Goal: Task Accomplishment & Management: Manage account settings

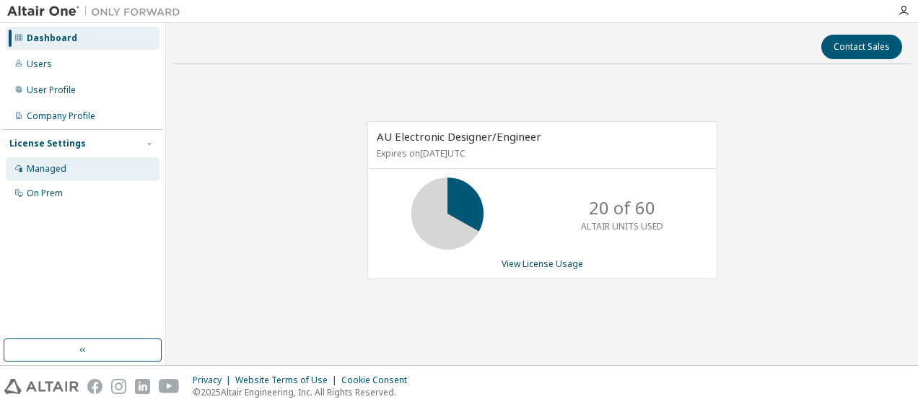
click at [53, 172] on div "Managed" at bounding box center [47, 169] width 40 height 12
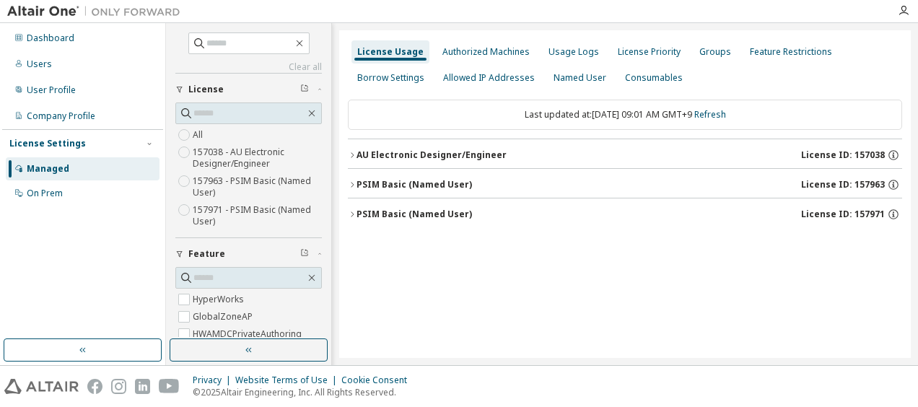
click at [8, 307] on div "Dashboard Users User Profile Company Profile License Settings Managed On Prem" at bounding box center [82, 181] width 161 height 312
click at [699, 52] on div "Groups" at bounding box center [715, 52] width 32 height 12
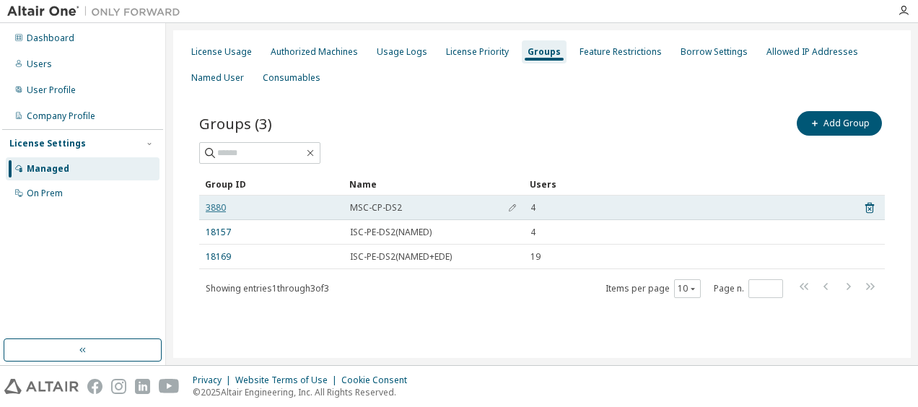
click at [219, 207] on link "3880" at bounding box center [216, 208] width 20 height 12
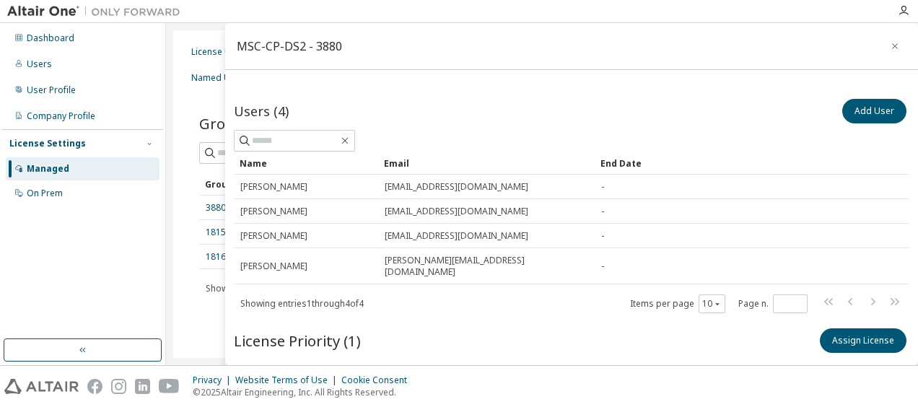
scroll to position [52, 0]
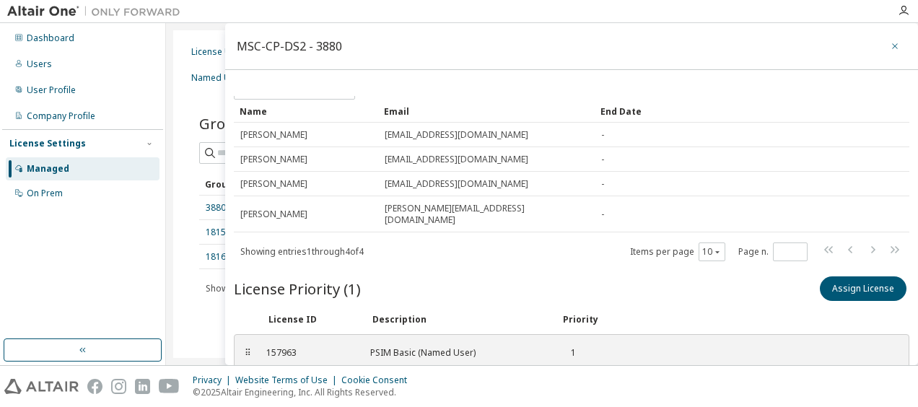
click at [890, 49] on icon "button" at bounding box center [895, 46] width 10 height 12
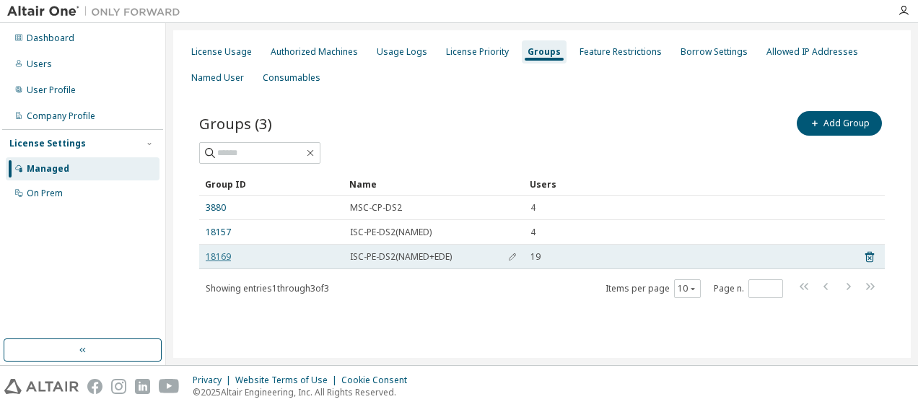
click at [217, 253] on link "18169" at bounding box center [218, 257] width 25 height 12
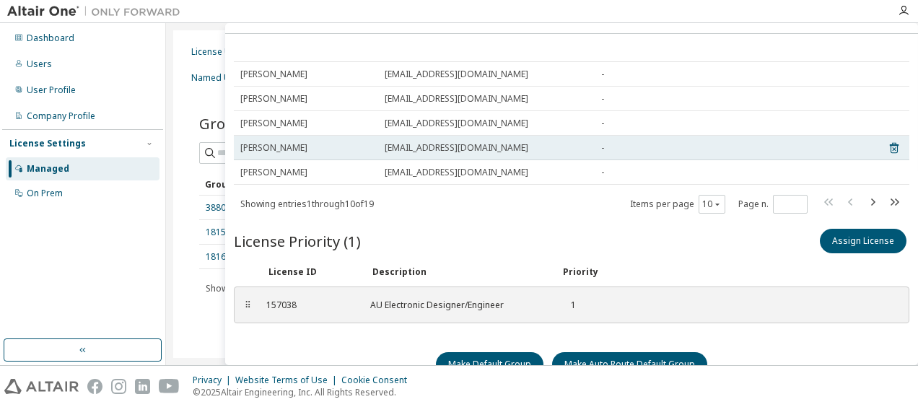
scroll to position [56, 0]
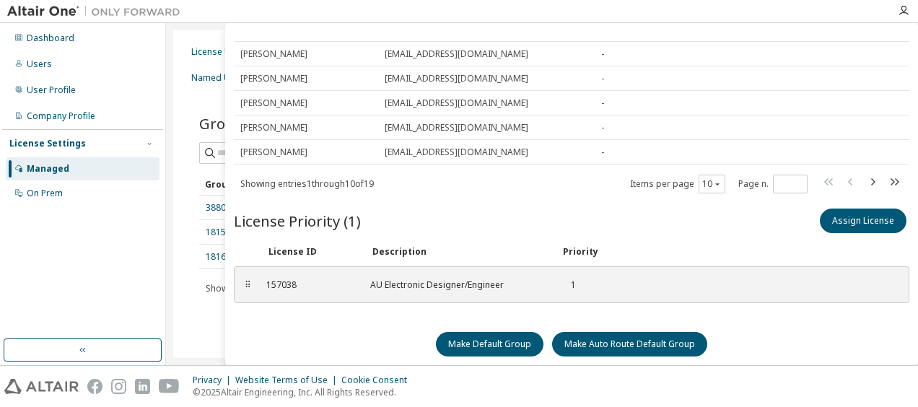
click at [211, 324] on div "Groups (3) Add Group Clear Load Save Save As Field Operator Value Select filter…" at bounding box center [542, 213] width 720 height 245
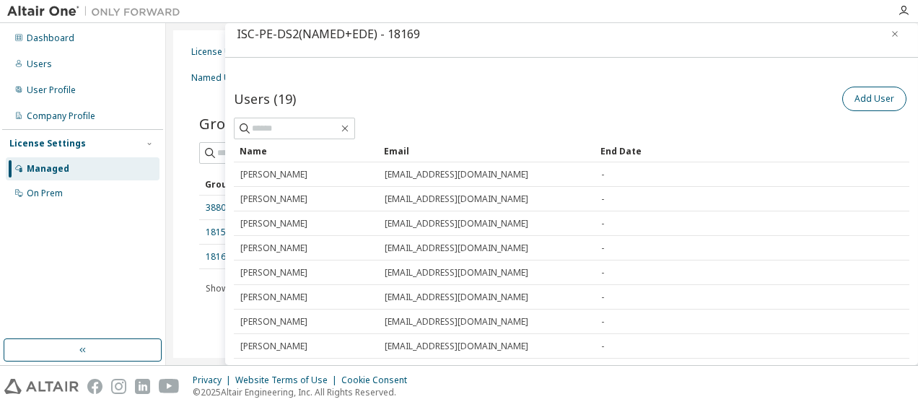
scroll to position [0, 0]
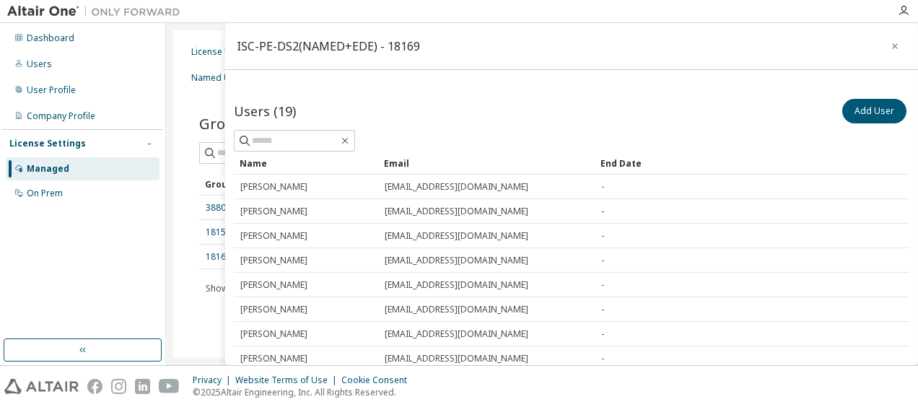
click at [890, 42] on icon "button" at bounding box center [895, 46] width 10 height 12
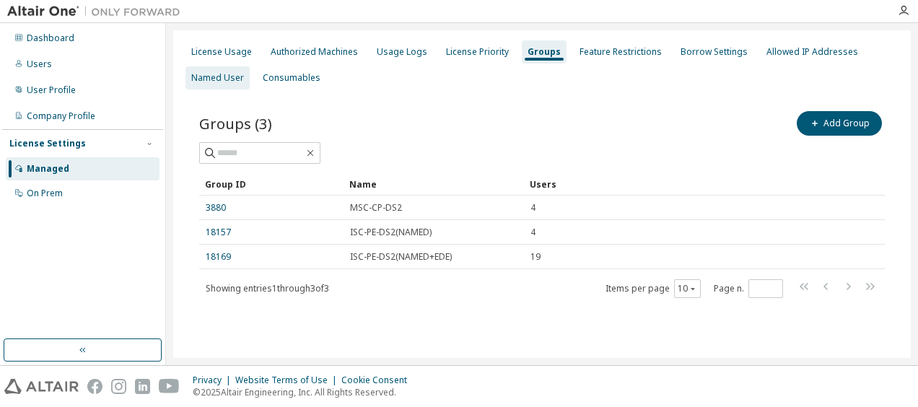
click at [215, 84] on div "Named User" at bounding box center [217, 77] width 64 height 23
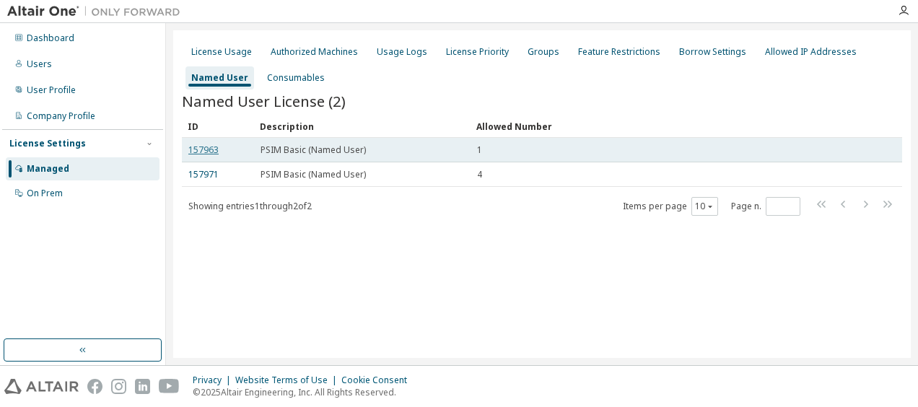
click at [203, 153] on link "157963" at bounding box center [203, 150] width 30 height 12
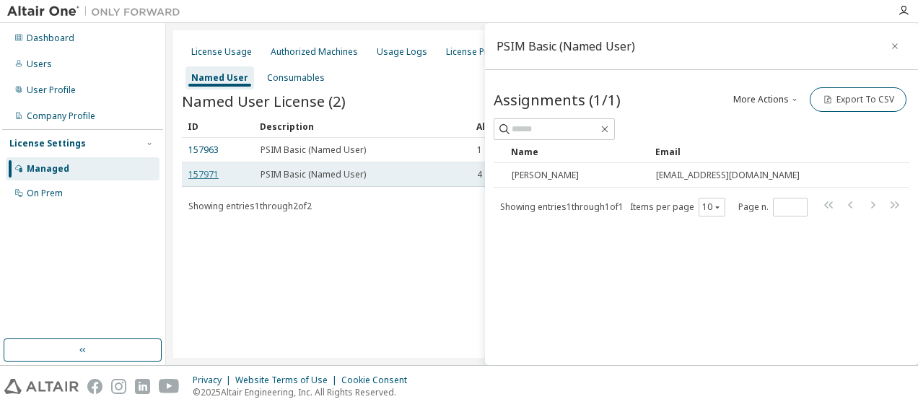
click at [208, 175] on link "157971" at bounding box center [203, 174] width 30 height 12
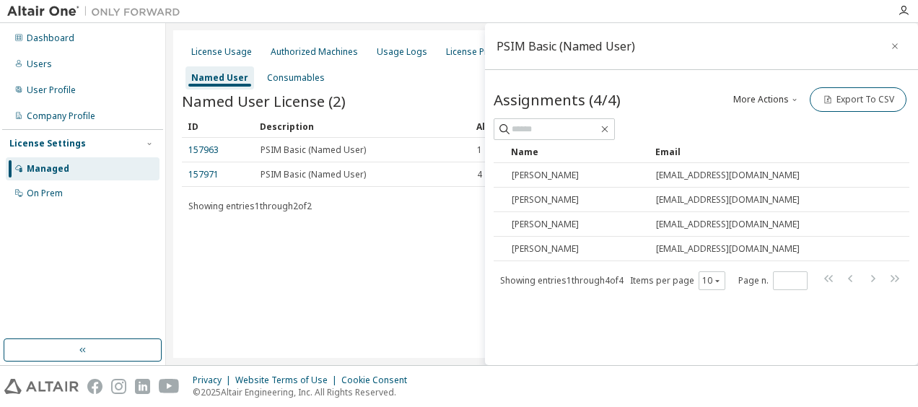
click at [893, 45] on icon "button" at bounding box center [895, 46] width 10 height 12
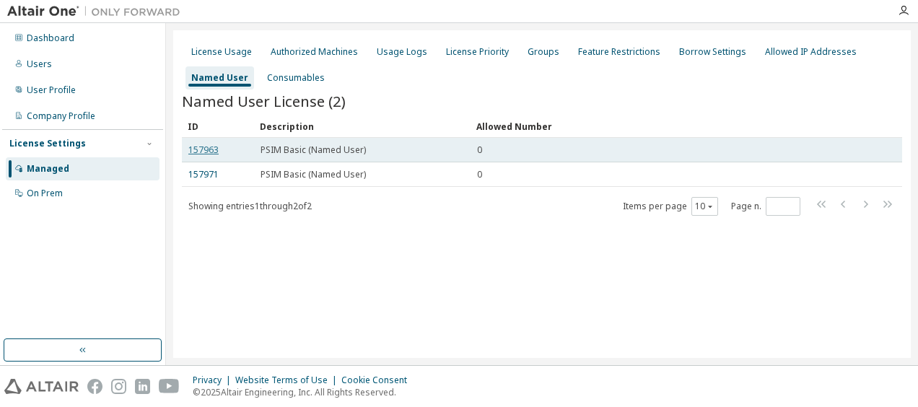
click at [209, 150] on link "157963" at bounding box center [203, 150] width 30 height 12
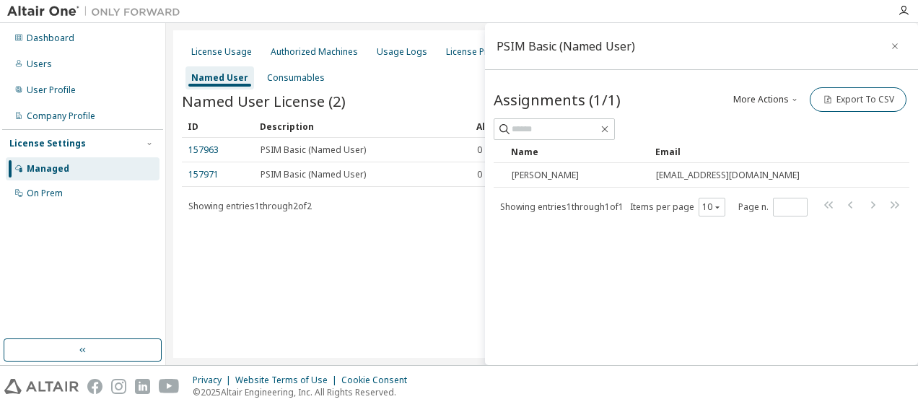
click at [341, 329] on div "License Usage Authorized Machines Usage Logs License Priority Groups Feature Re…" at bounding box center [542, 194] width 738 height 328
click at [901, 49] on button "button" at bounding box center [894, 46] width 23 height 23
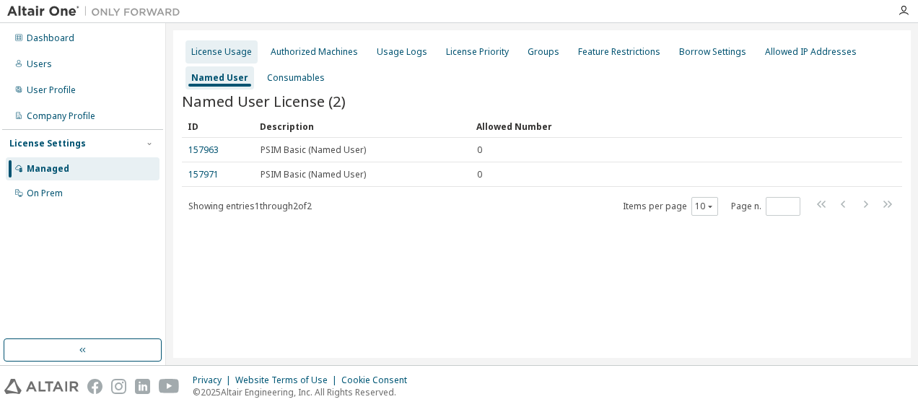
click at [221, 49] on div "License Usage" at bounding box center [221, 52] width 61 height 12
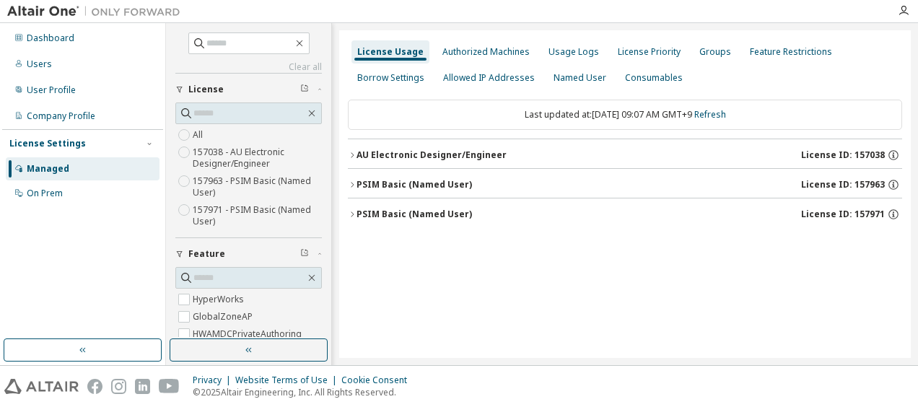
click at [354, 185] on icon "button" at bounding box center [352, 184] width 9 height 9
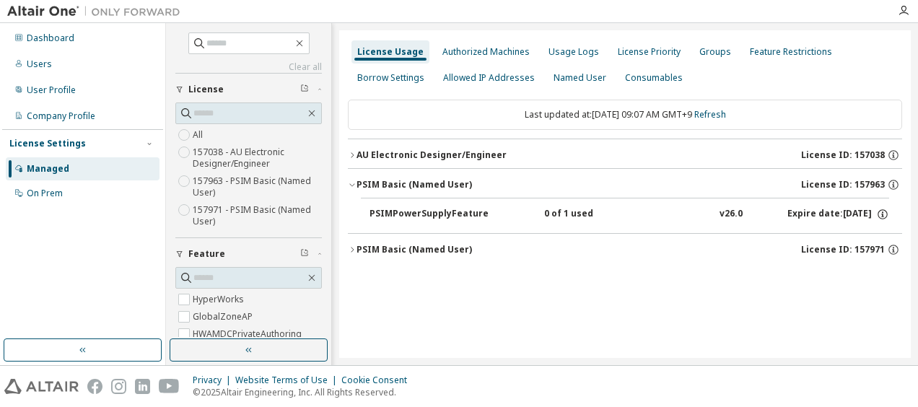
click at [350, 246] on icon "button" at bounding box center [352, 249] width 9 height 9
click at [715, 56] on div "Groups" at bounding box center [715, 52] width 32 height 12
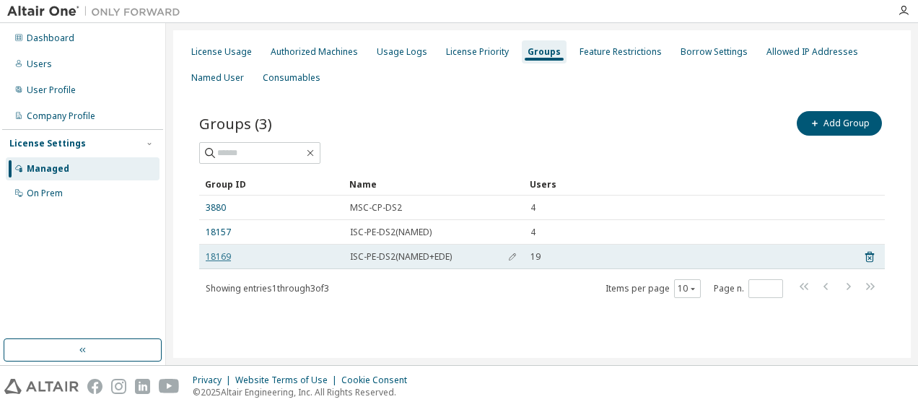
click at [223, 256] on link "18169" at bounding box center [218, 257] width 25 height 12
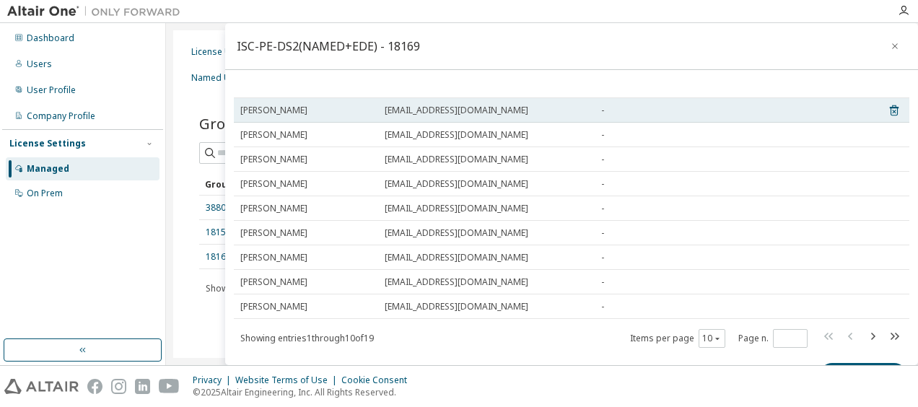
scroll to position [199, 0]
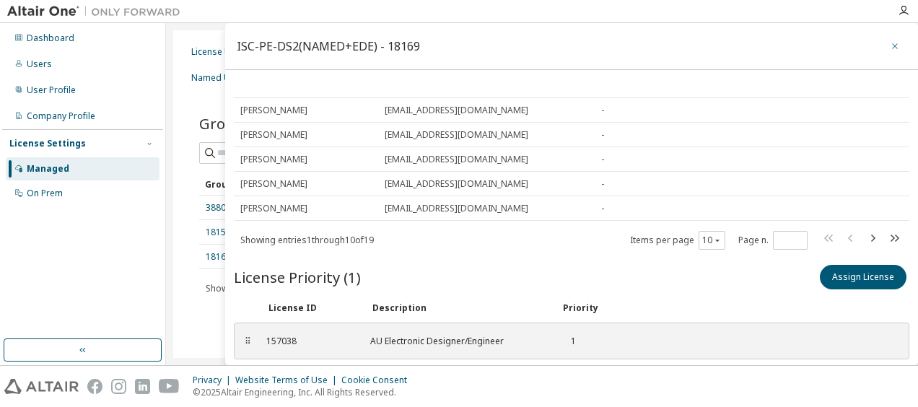
click at [890, 45] on icon "button" at bounding box center [895, 46] width 10 height 12
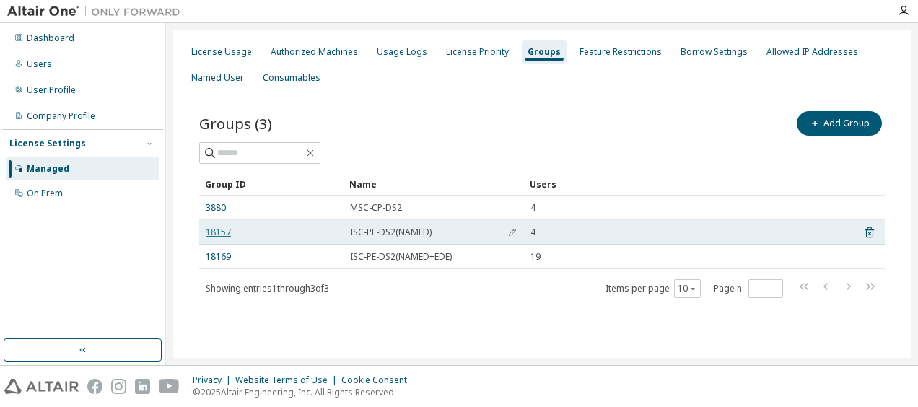
click at [213, 227] on link "18157" at bounding box center [218, 233] width 25 height 12
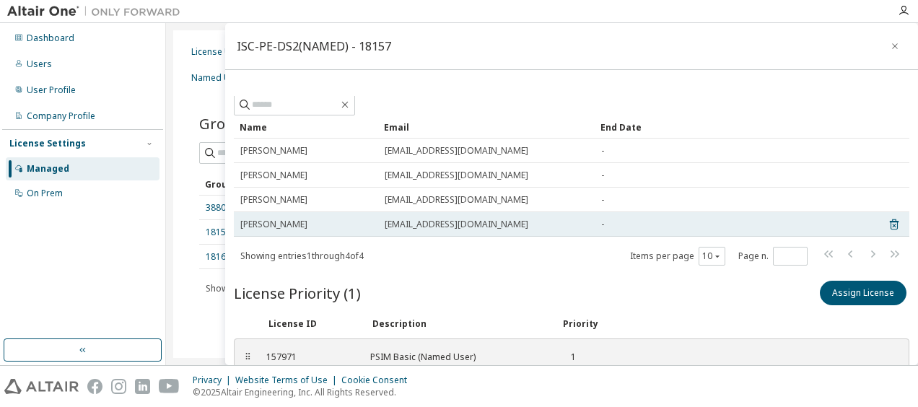
scroll to position [52, 0]
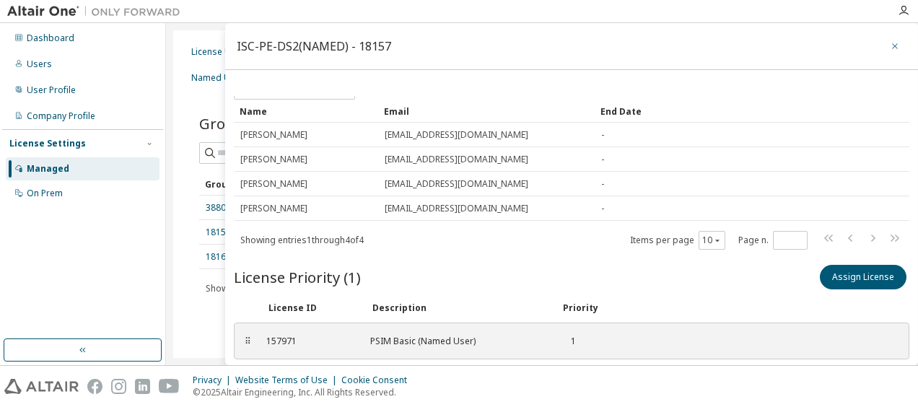
click at [890, 45] on icon "button" at bounding box center [895, 46] width 10 height 12
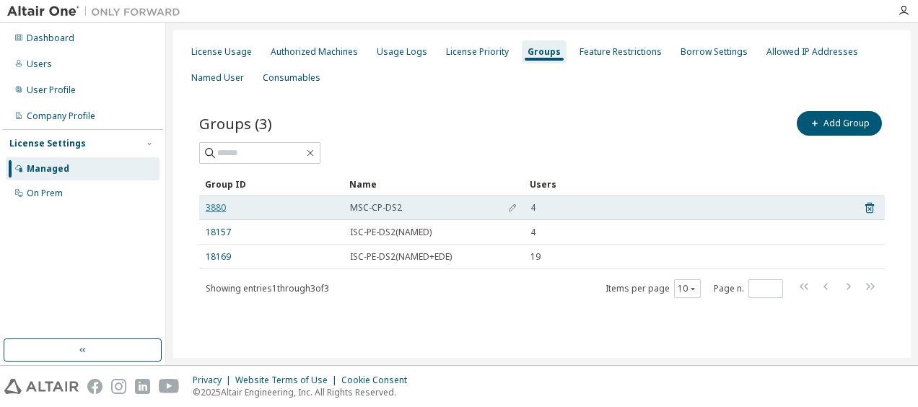
click at [214, 208] on link "3880" at bounding box center [216, 208] width 20 height 12
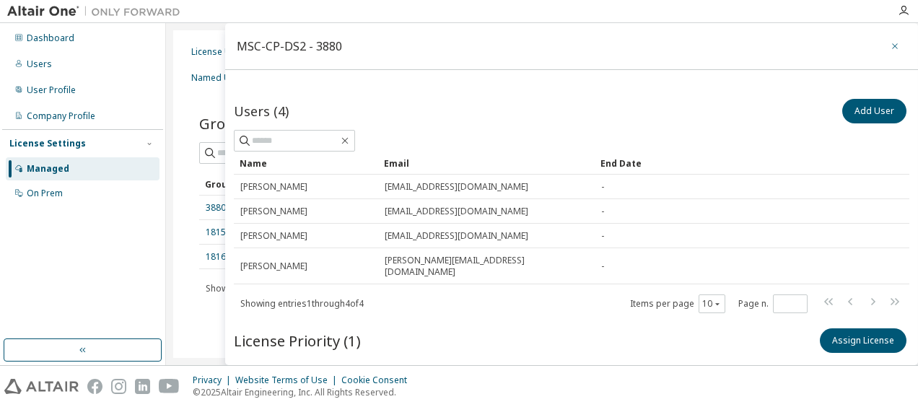
click at [890, 45] on icon "button" at bounding box center [895, 46] width 10 height 12
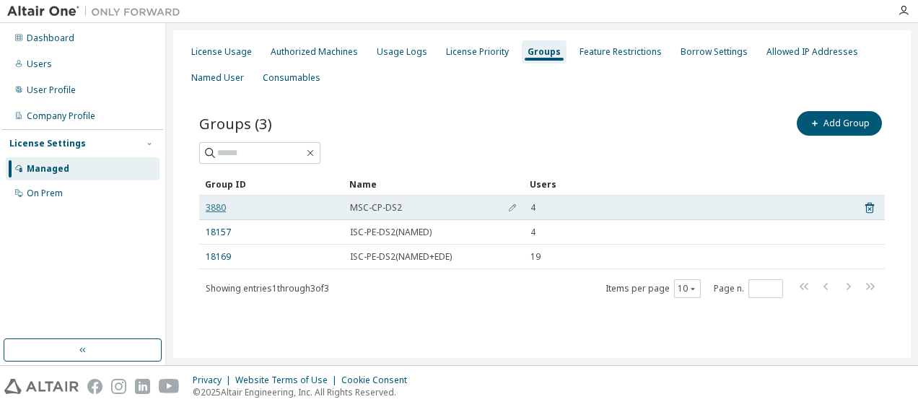
click at [218, 205] on link "3880" at bounding box center [216, 208] width 20 height 12
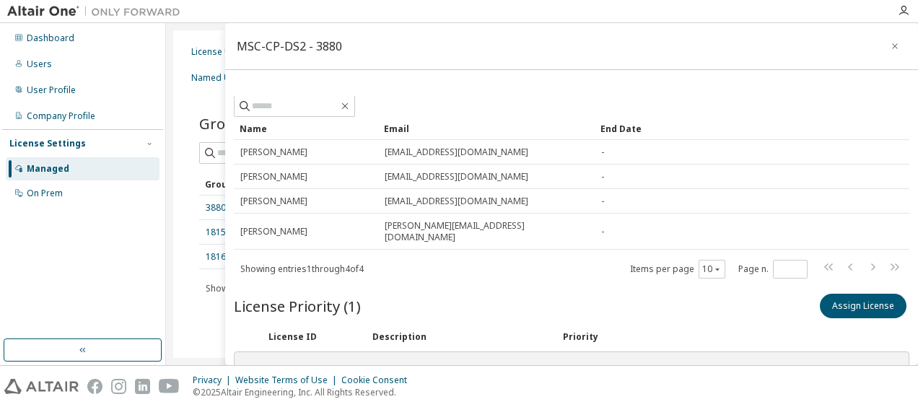
scroll to position [52, 0]
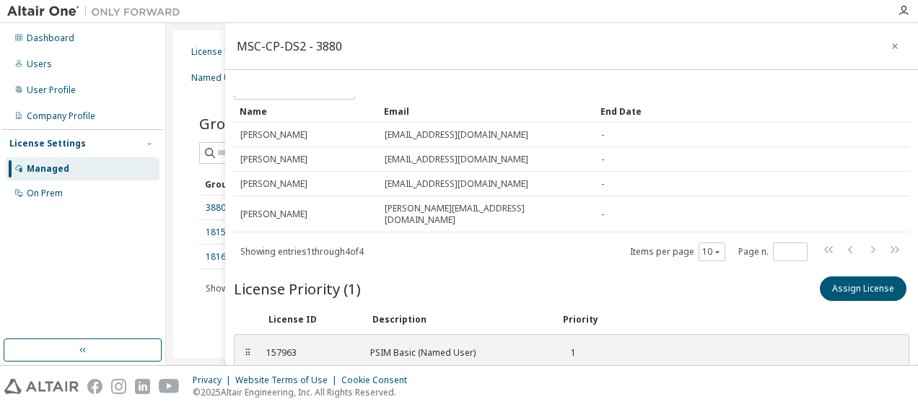
click at [891, 49] on icon "button" at bounding box center [895, 46] width 10 height 12
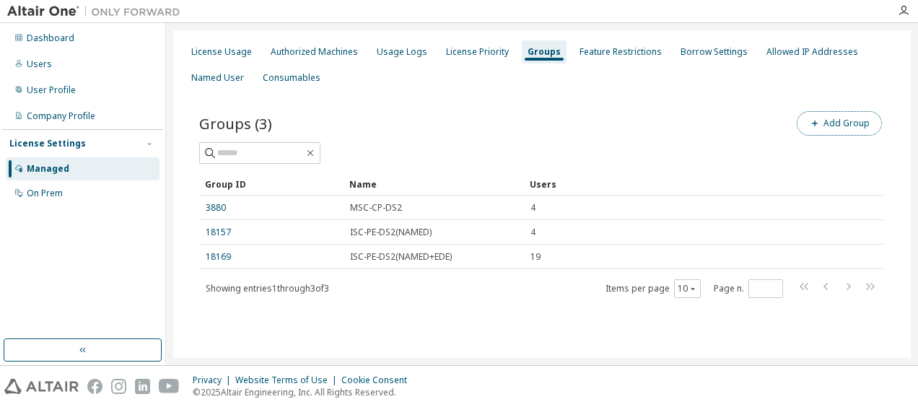
click at [829, 123] on button "Add Group" at bounding box center [839, 123] width 85 height 25
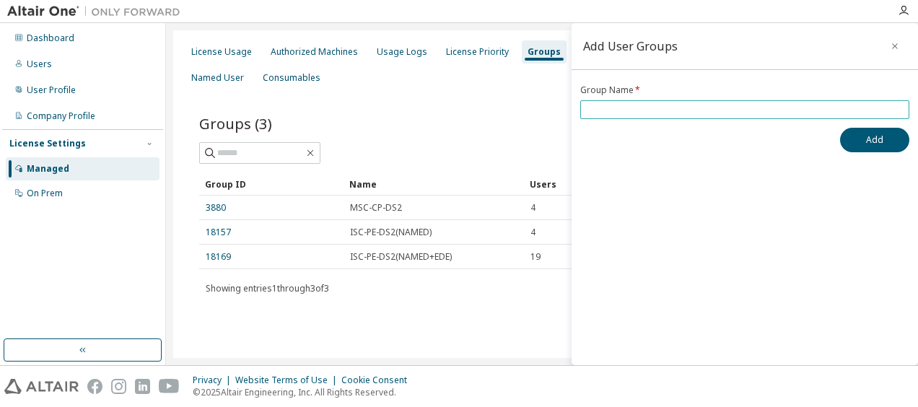
click at [818, 107] on input "text" at bounding box center [745, 110] width 322 height 12
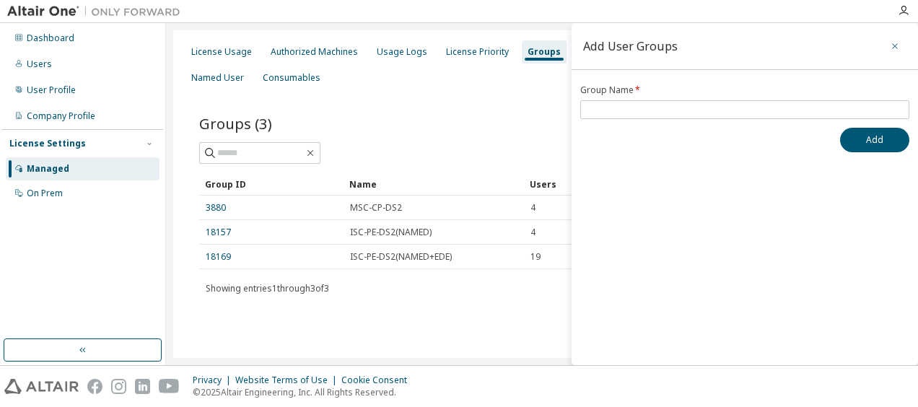
click at [901, 46] on button "button" at bounding box center [894, 46] width 23 height 23
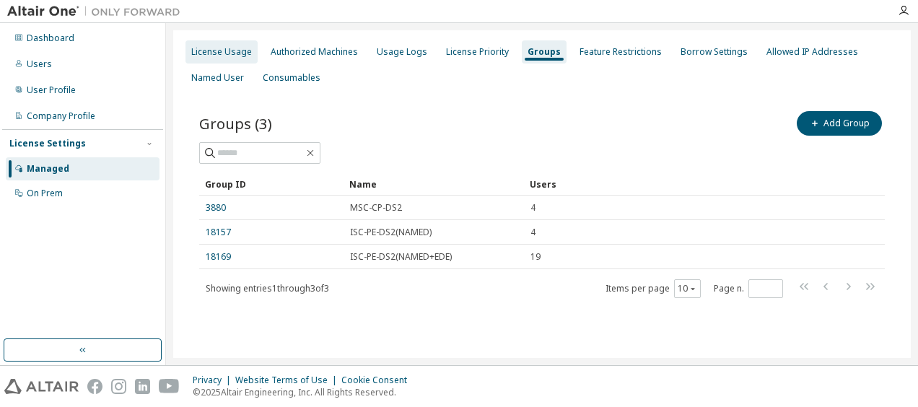
click at [218, 53] on div "License Usage" at bounding box center [221, 52] width 61 height 12
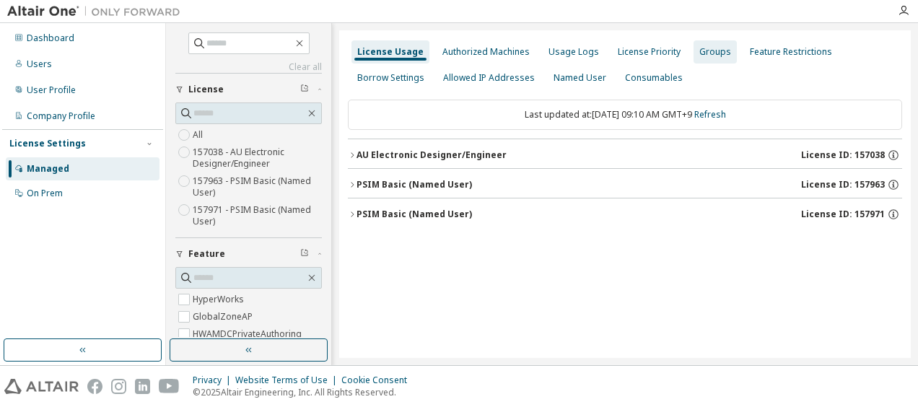
click at [700, 46] on div "Groups" at bounding box center [715, 52] width 32 height 12
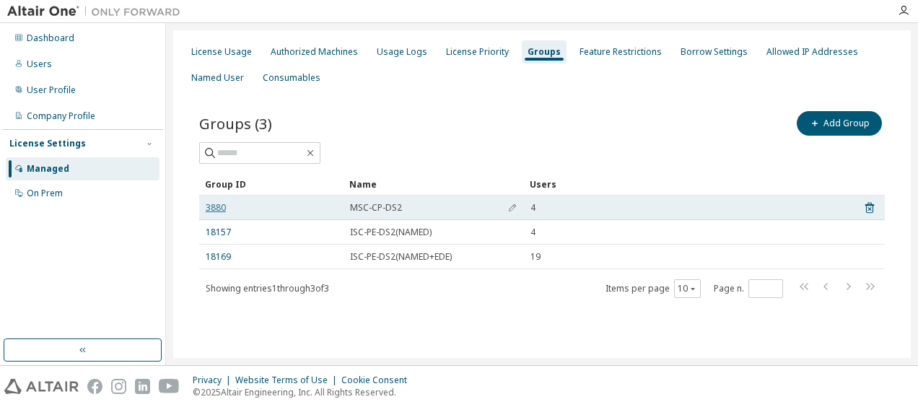
click at [209, 208] on link "3880" at bounding box center [216, 208] width 20 height 12
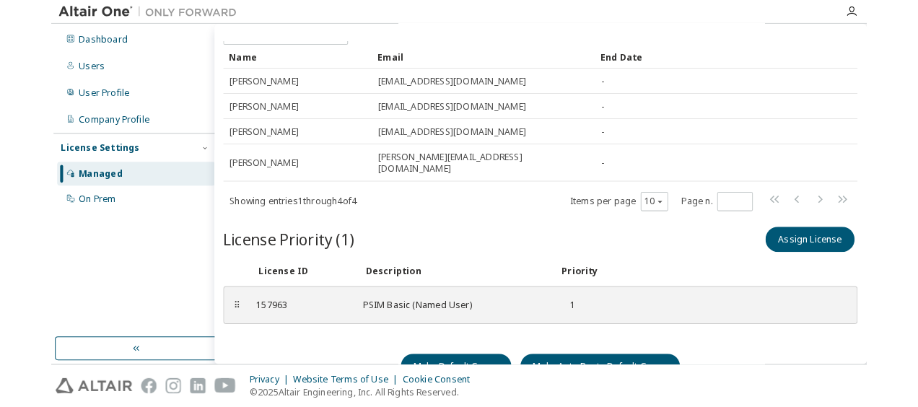
scroll to position [4, 0]
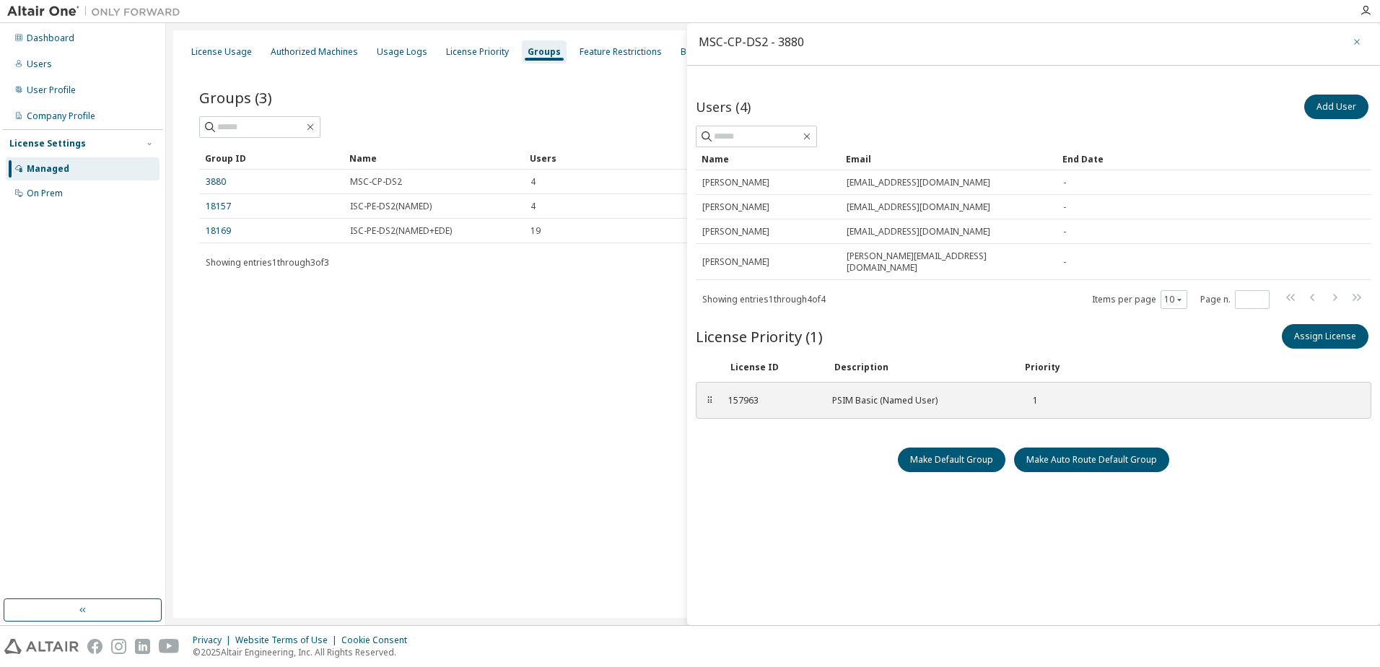
click at [917, 38] on icon "button" at bounding box center [1357, 42] width 10 height 12
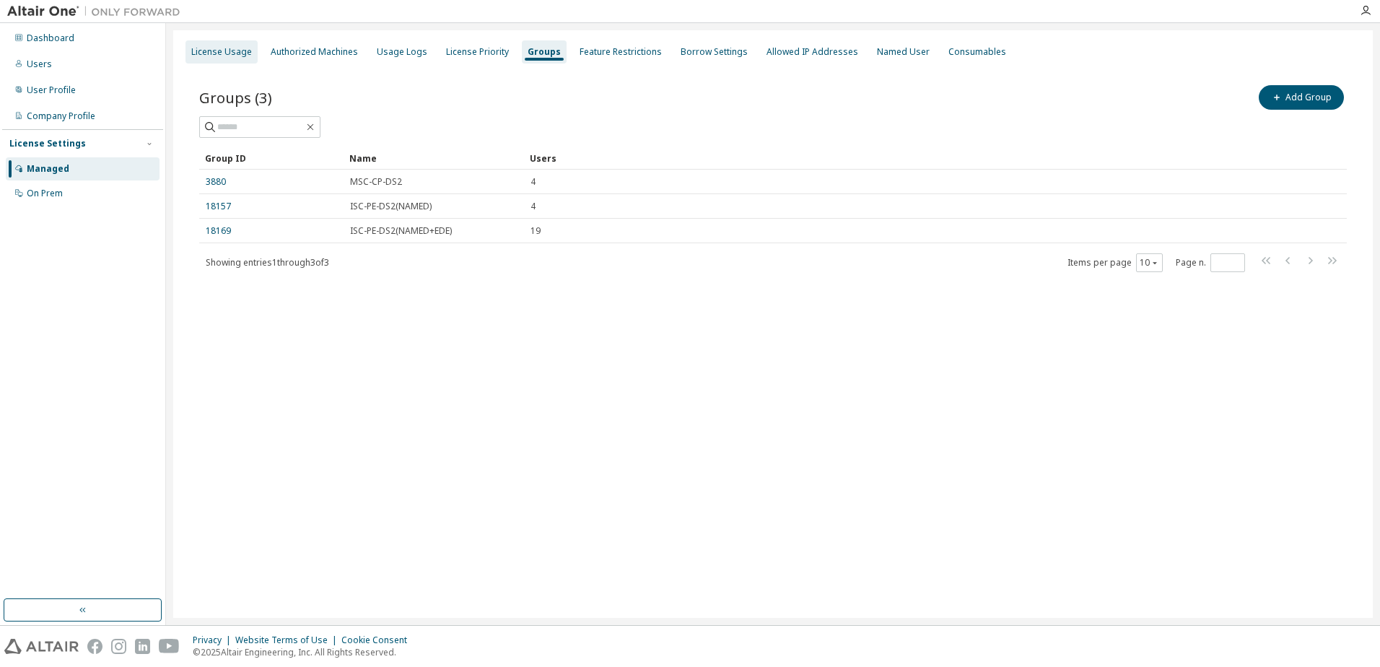
click at [209, 54] on div "License Usage" at bounding box center [221, 52] width 61 height 12
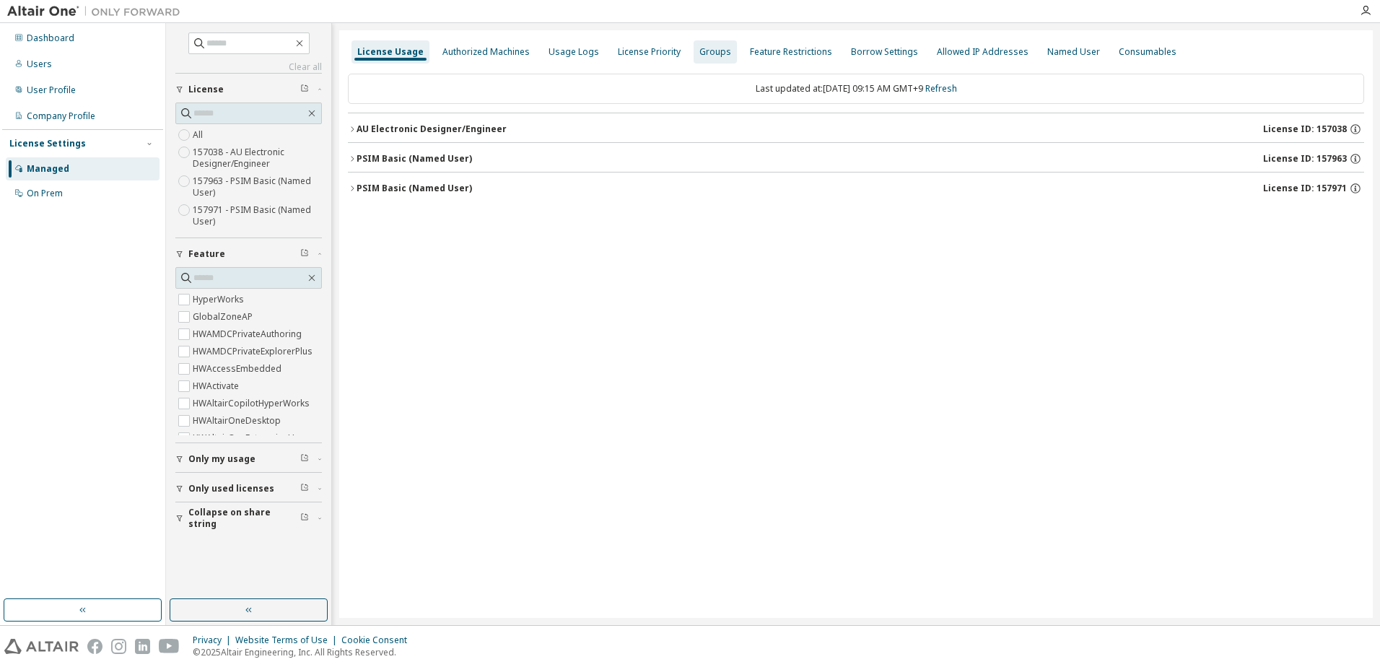
click at [699, 53] on div "Groups" at bounding box center [715, 52] width 32 height 12
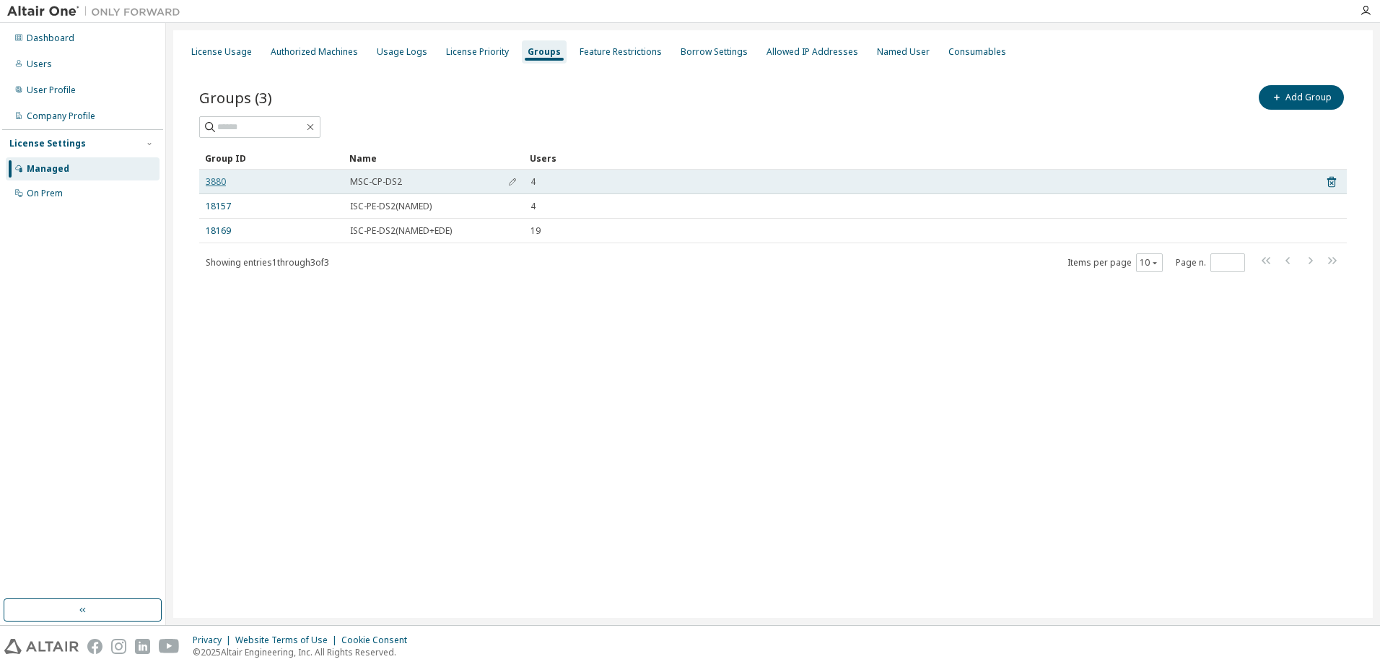
click at [218, 187] on link "3880" at bounding box center [216, 182] width 20 height 12
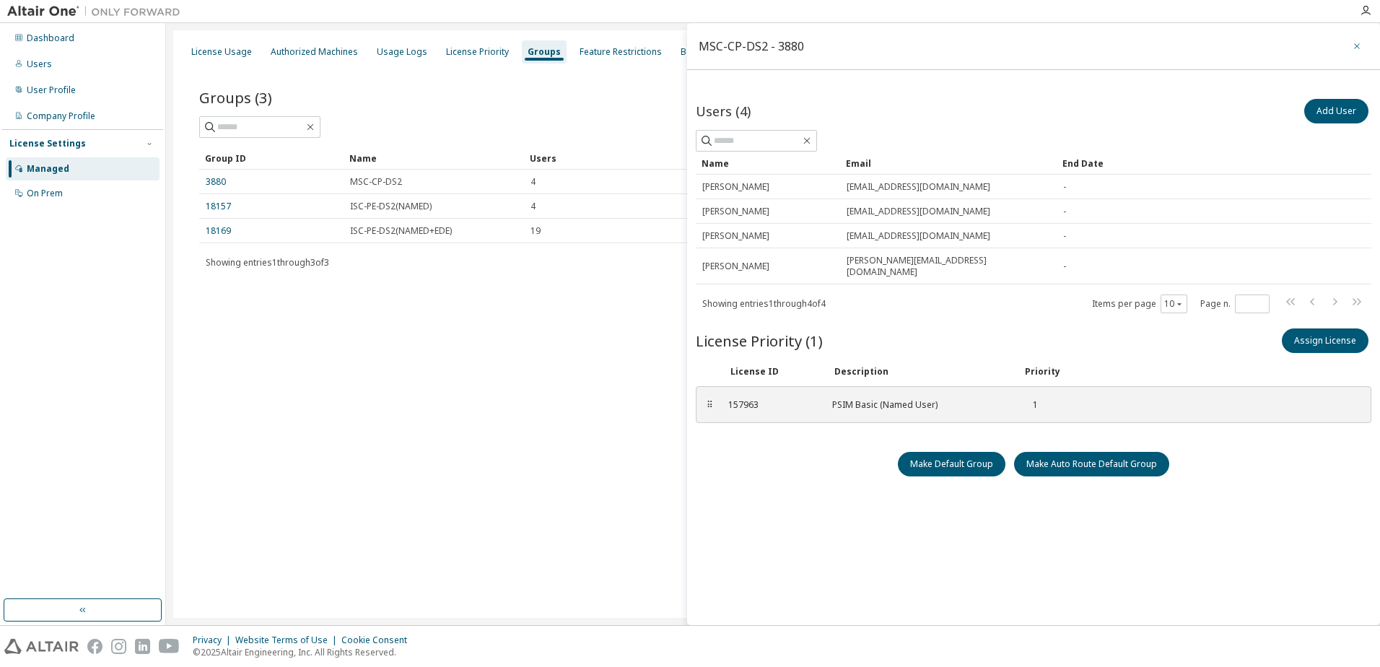
click at [917, 40] on button "button" at bounding box center [1356, 46] width 23 height 23
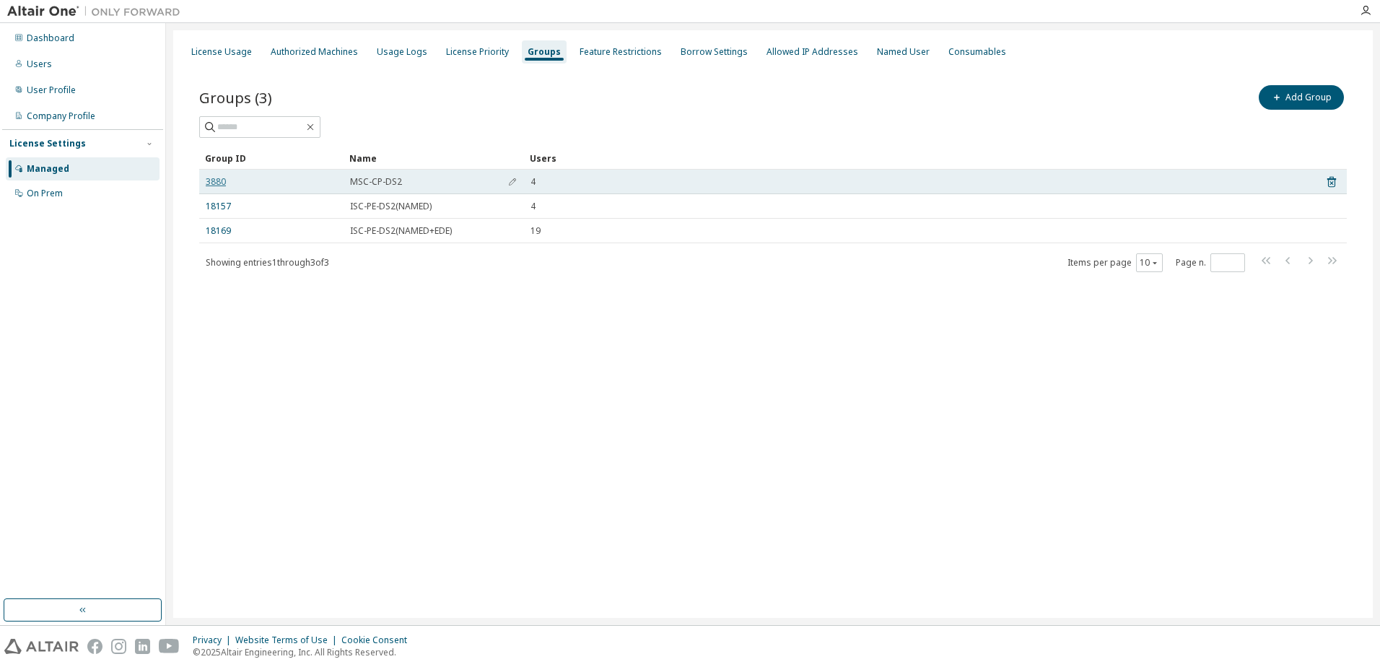
click at [219, 184] on link "3880" at bounding box center [216, 182] width 20 height 12
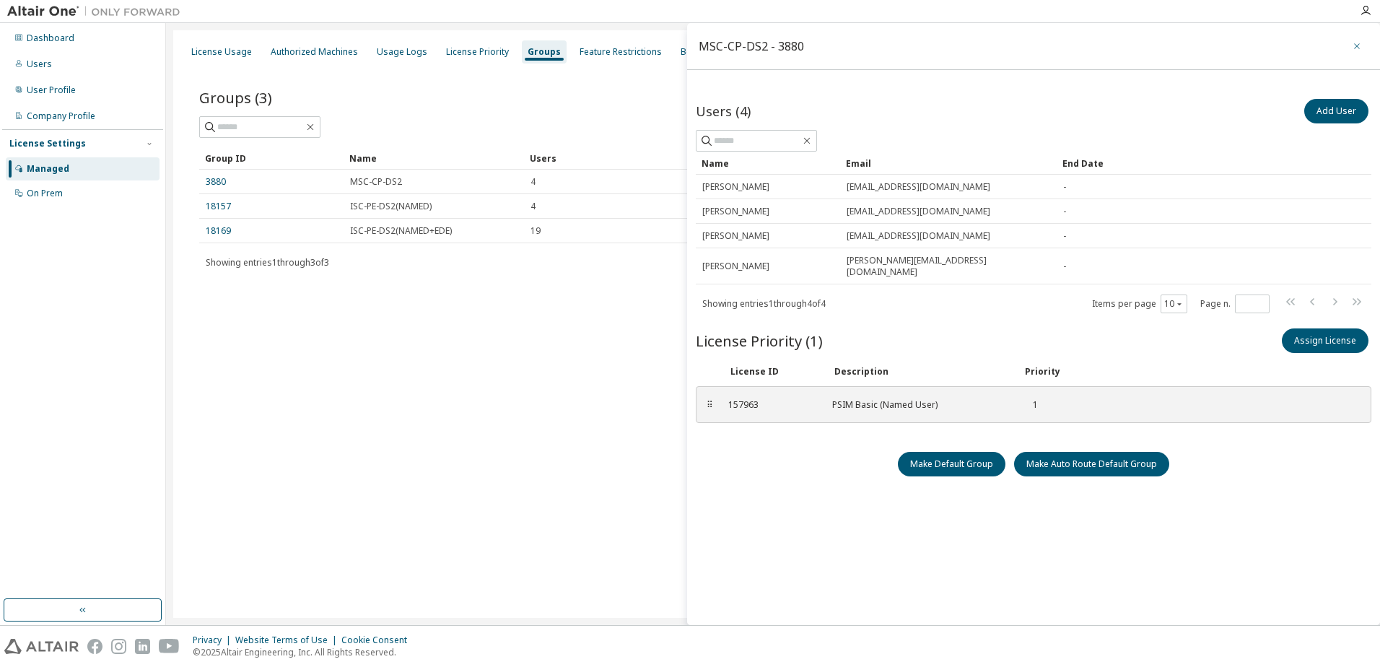
click at [917, 48] on button "button" at bounding box center [1356, 46] width 23 height 23
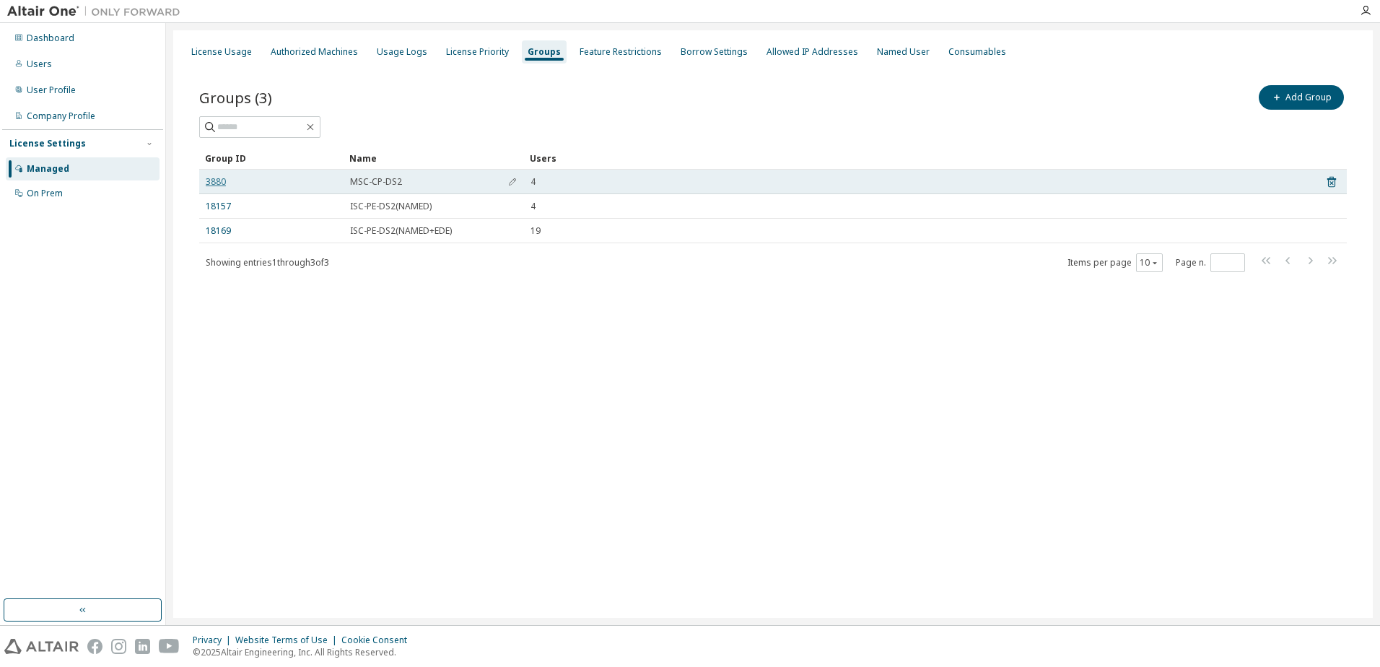
click at [219, 183] on link "3880" at bounding box center [216, 182] width 20 height 12
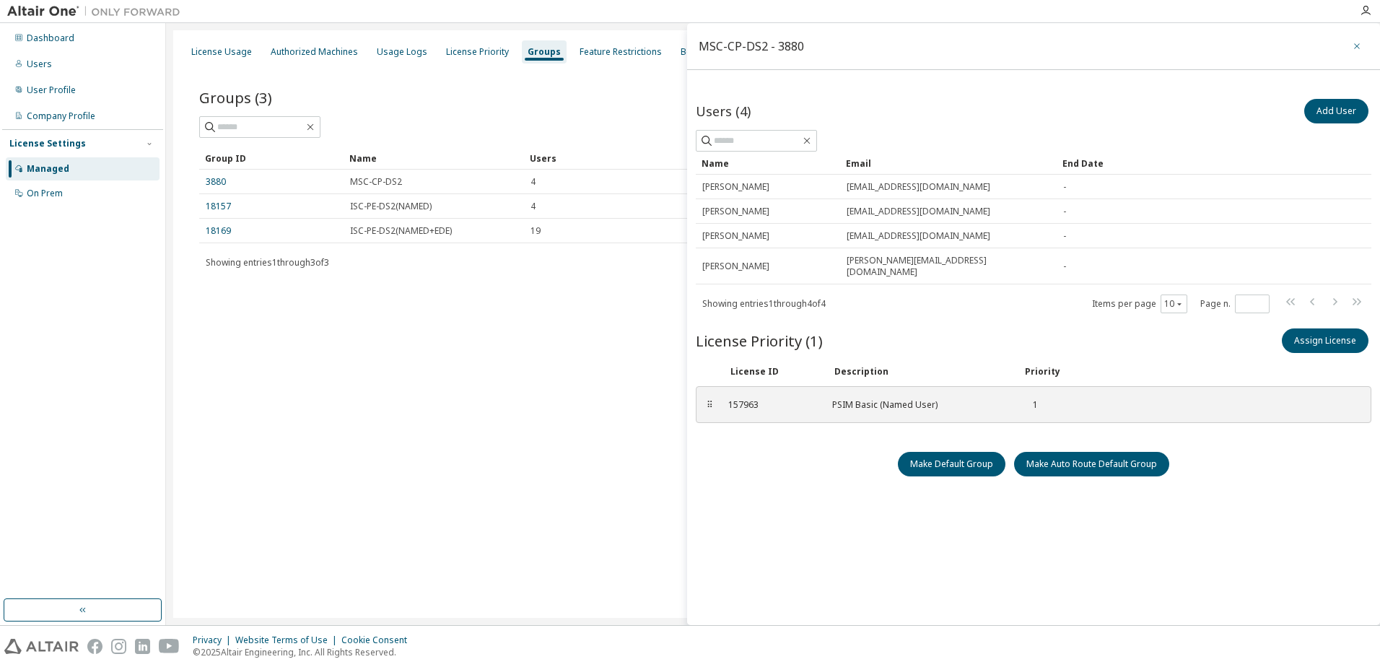
click at [917, 47] on icon "button" at bounding box center [1357, 46] width 6 height 6
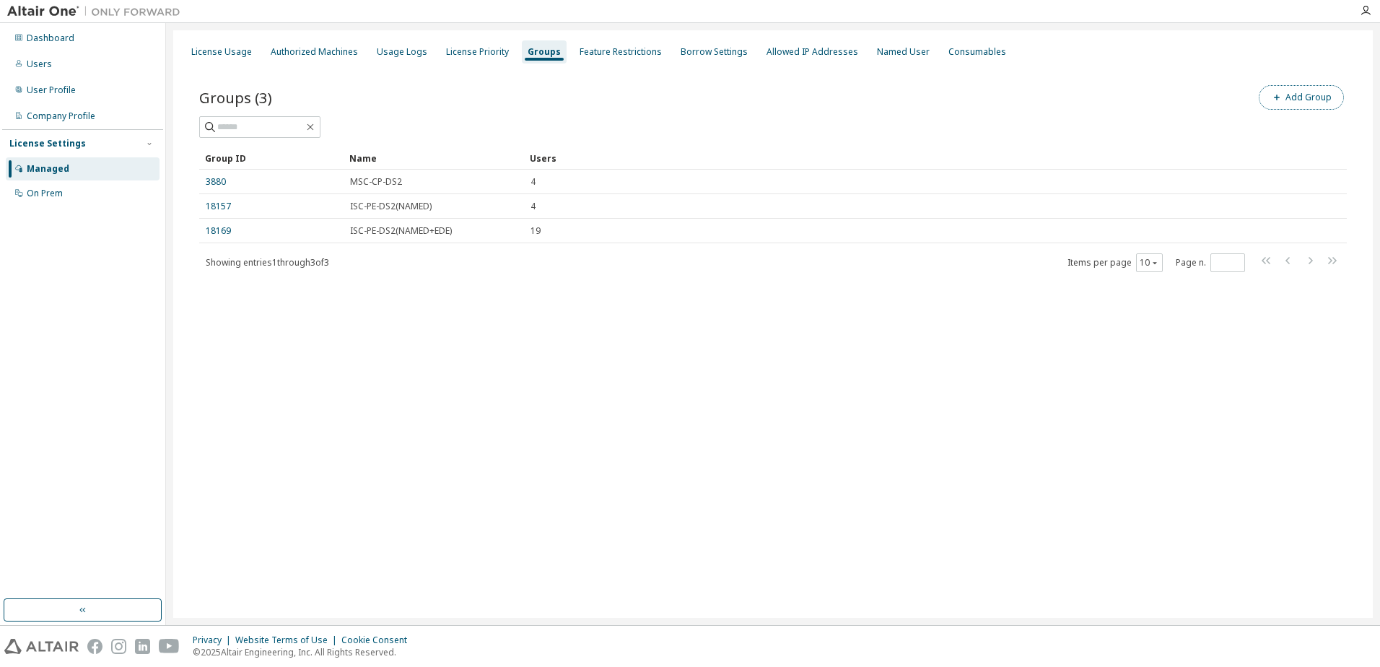
click at [917, 101] on button "Add Group" at bounding box center [1301, 97] width 85 height 25
click at [917, 47] on icon "button" at bounding box center [1357, 46] width 10 height 12
click at [230, 54] on div "License Usage" at bounding box center [221, 52] width 61 height 12
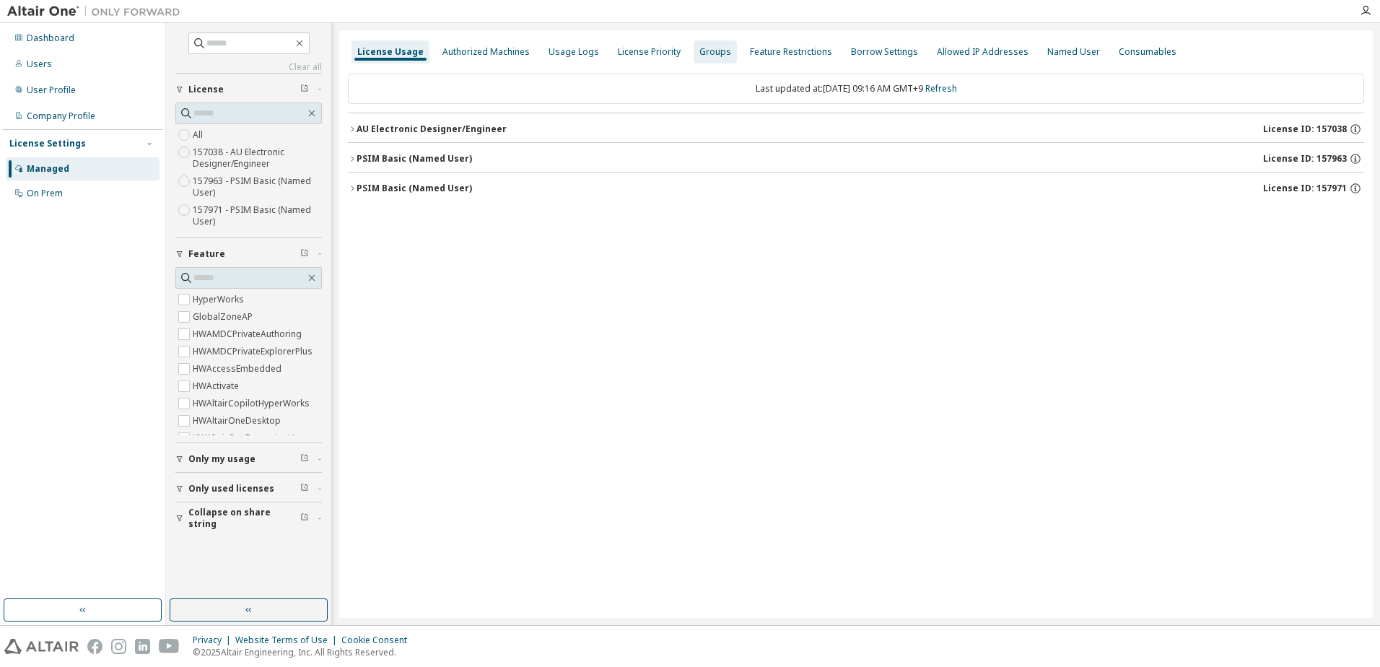
click at [709, 51] on div "Groups" at bounding box center [715, 52] width 32 height 12
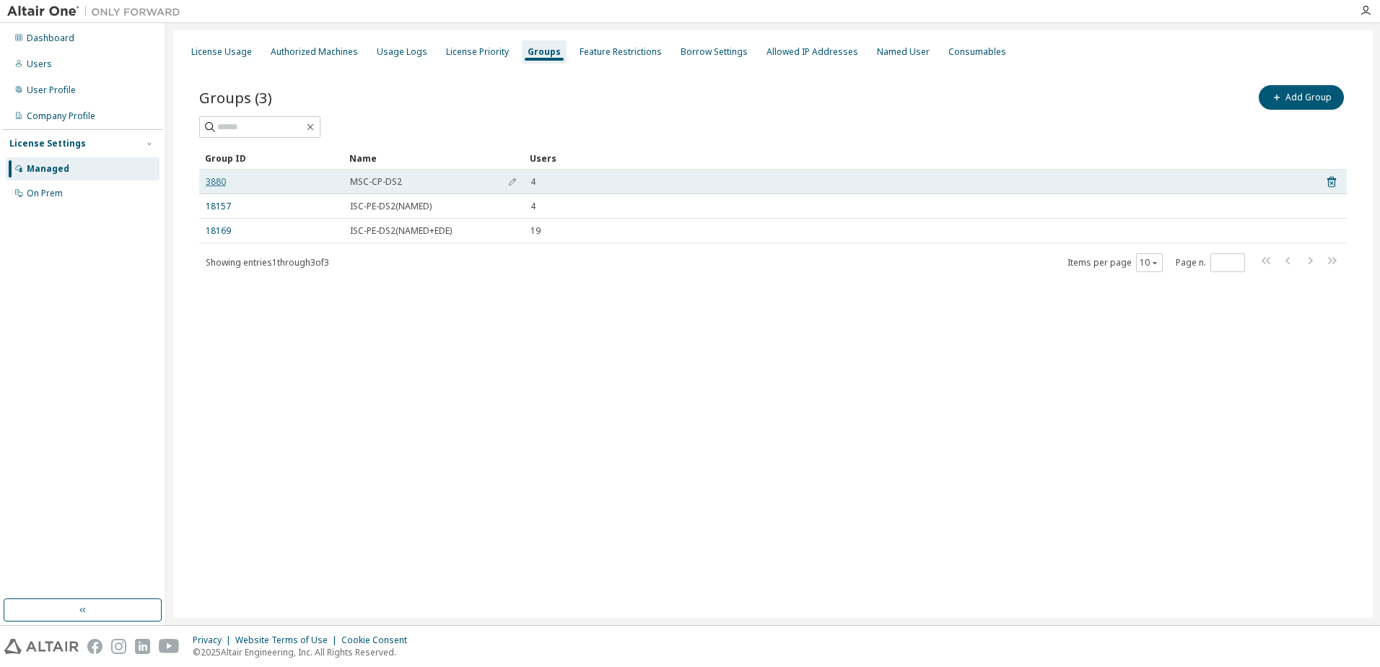
click at [224, 183] on link "3880" at bounding box center [216, 182] width 20 height 12
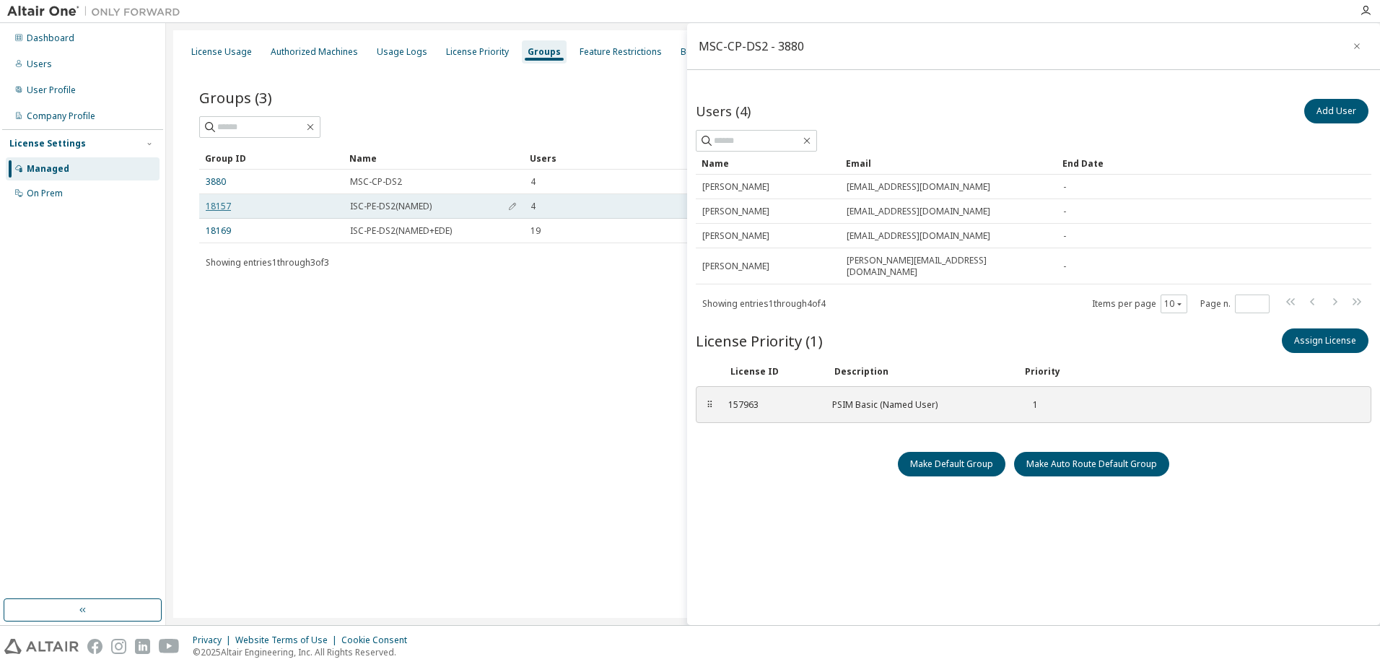
click at [225, 204] on link "18157" at bounding box center [218, 207] width 25 height 12
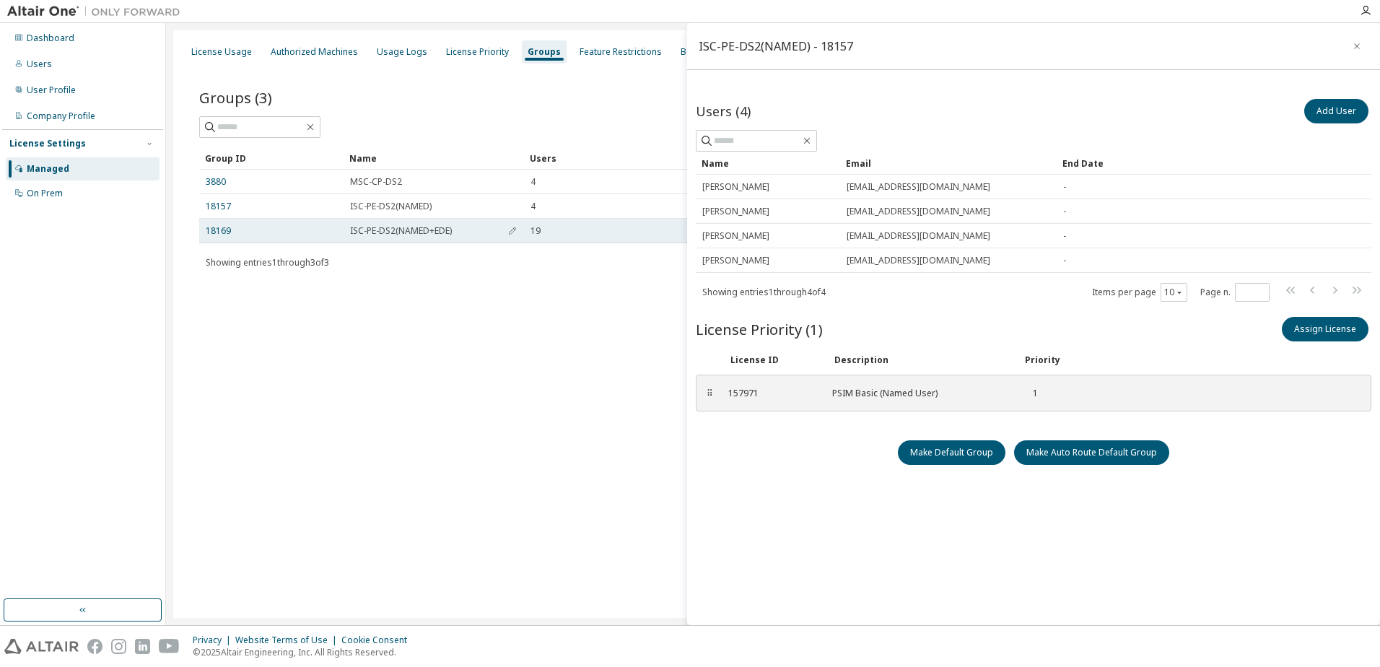
click at [223, 222] on td "18169" at bounding box center [271, 231] width 144 height 25
click at [223, 232] on link "18169" at bounding box center [218, 231] width 25 height 12
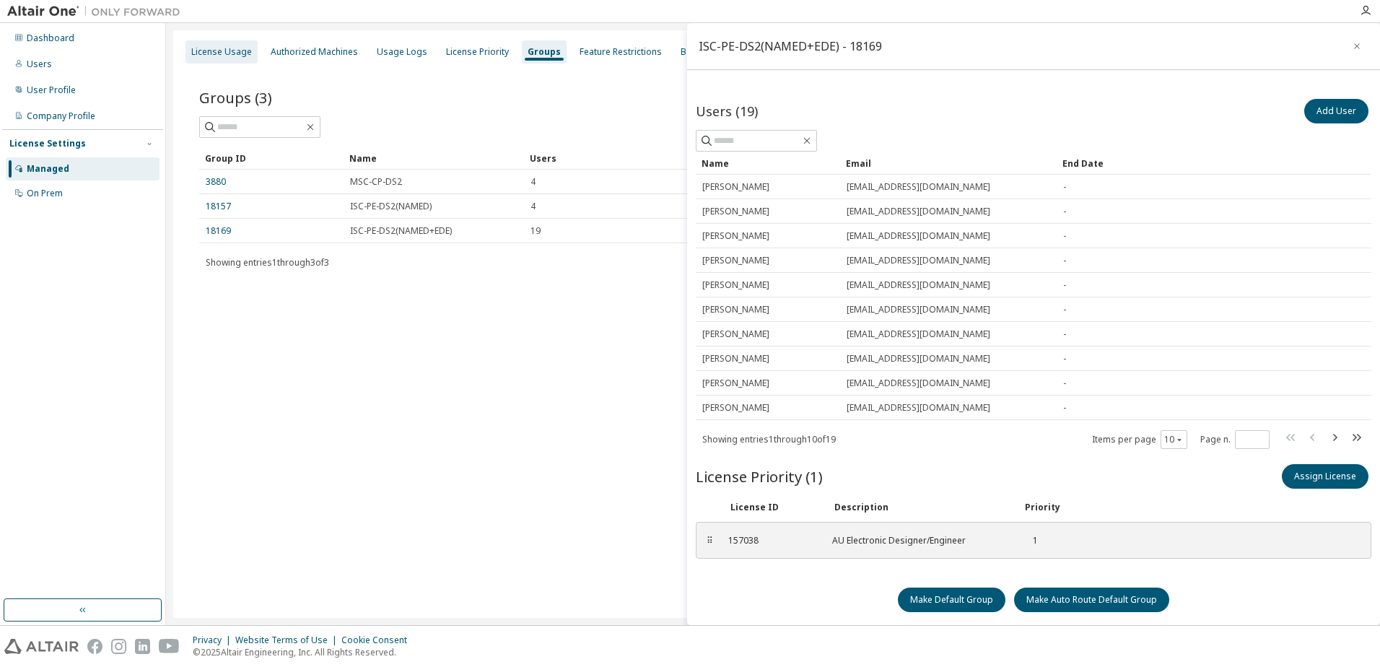
click at [219, 53] on div "License Usage" at bounding box center [221, 52] width 61 height 12
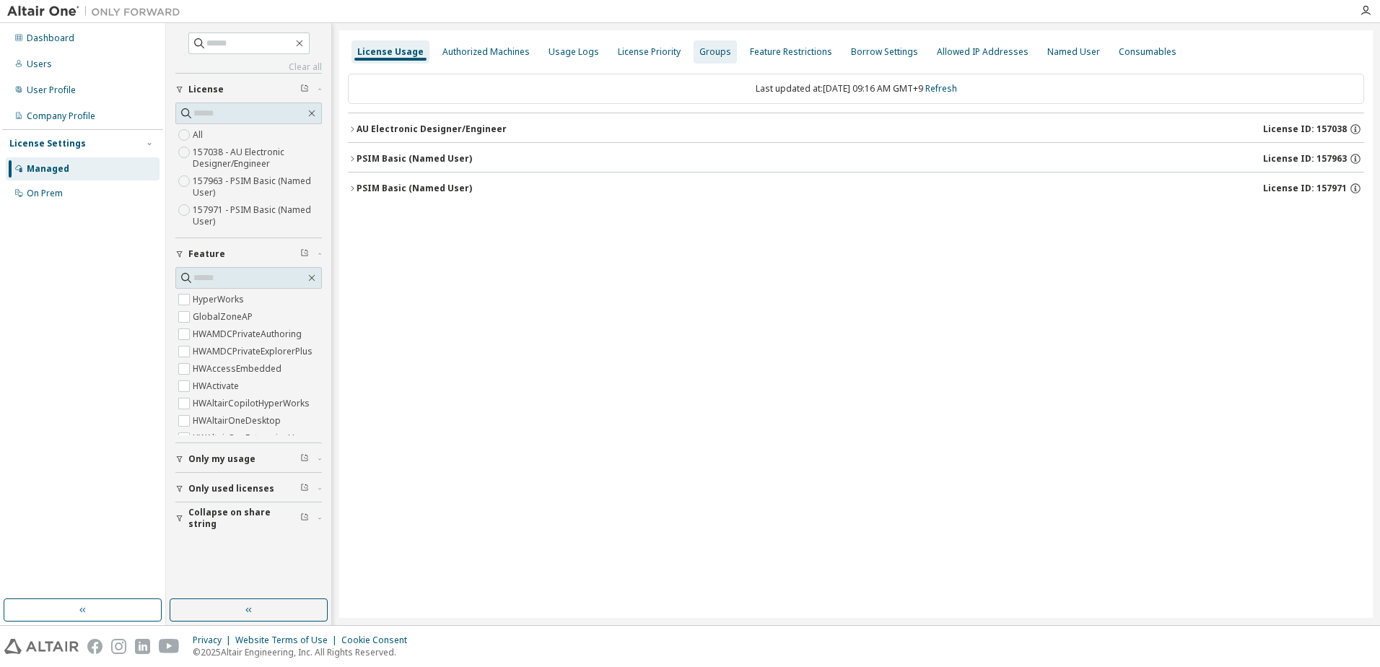
click at [699, 52] on div "Groups" at bounding box center [715, 52] width 32 height 12
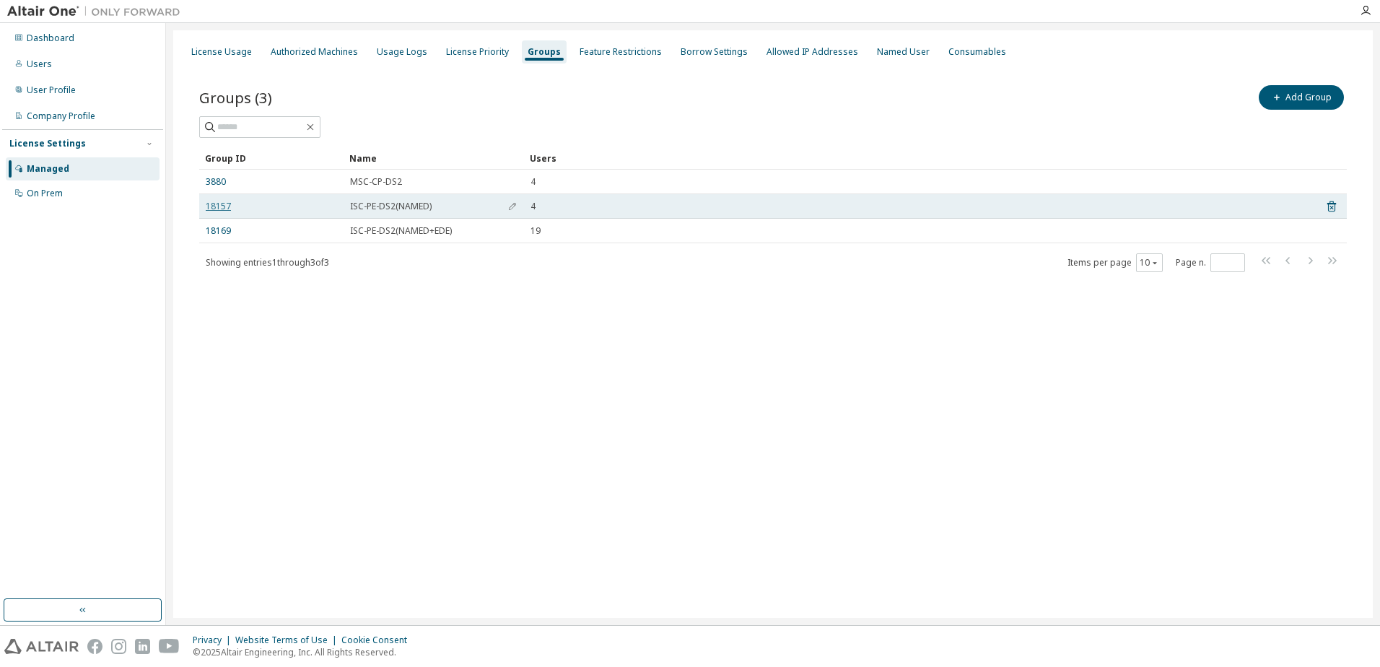
click at [222, 206] on link "18157" at bounding box center [218, 207] width 25 height 12
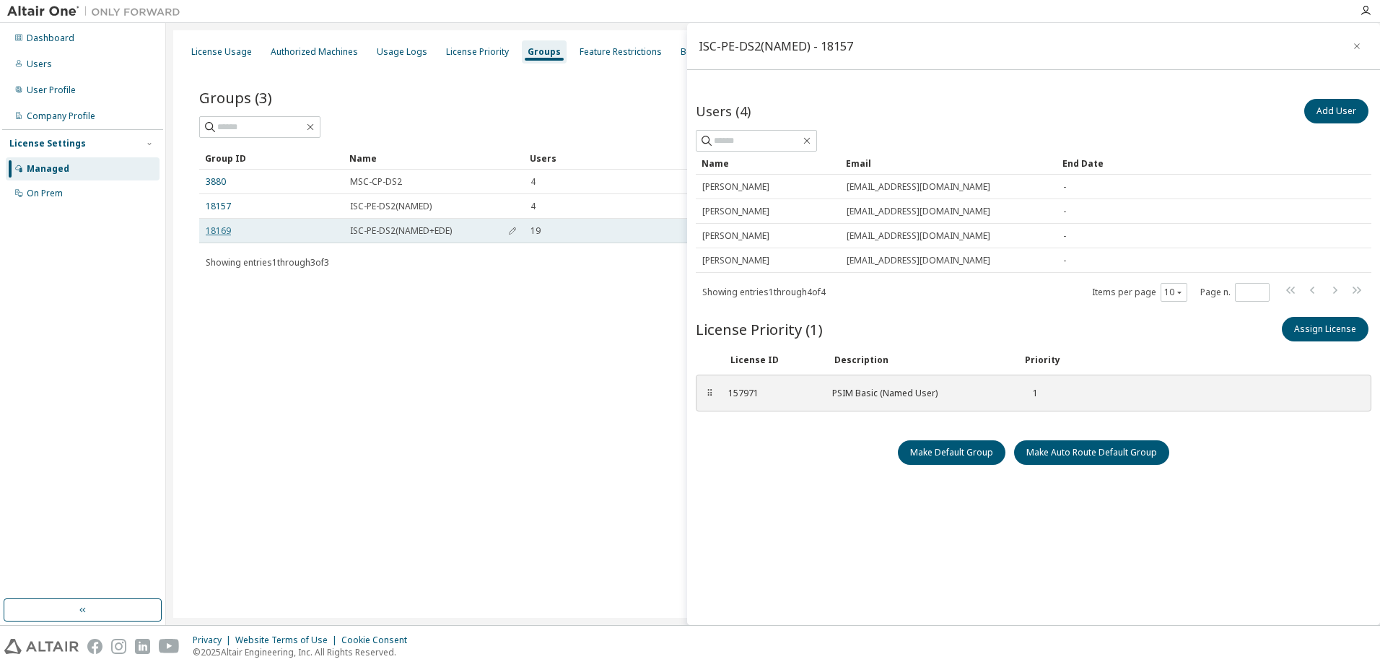
click at [213, 230] on link "18169" at bounding box center [218, 231] width 25 height 12
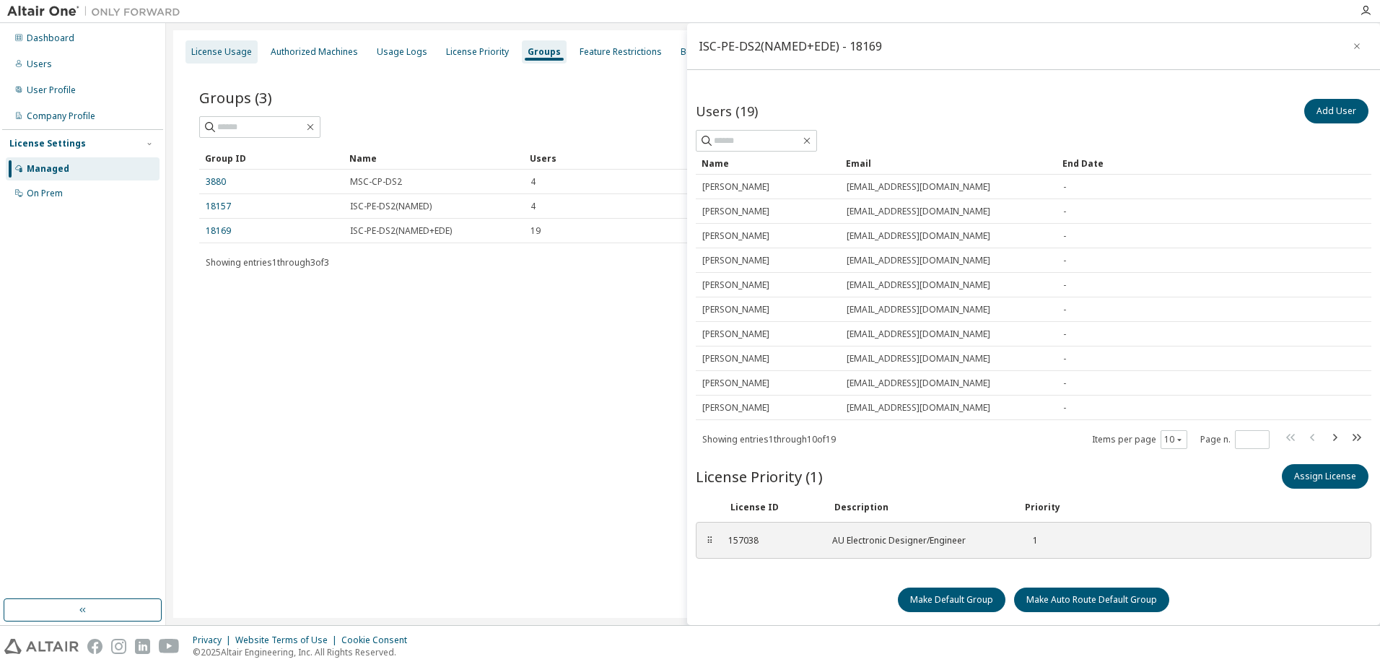
click at [224, 55] on div "License Usage" at bounding box center [221, 52] width 61 height 12
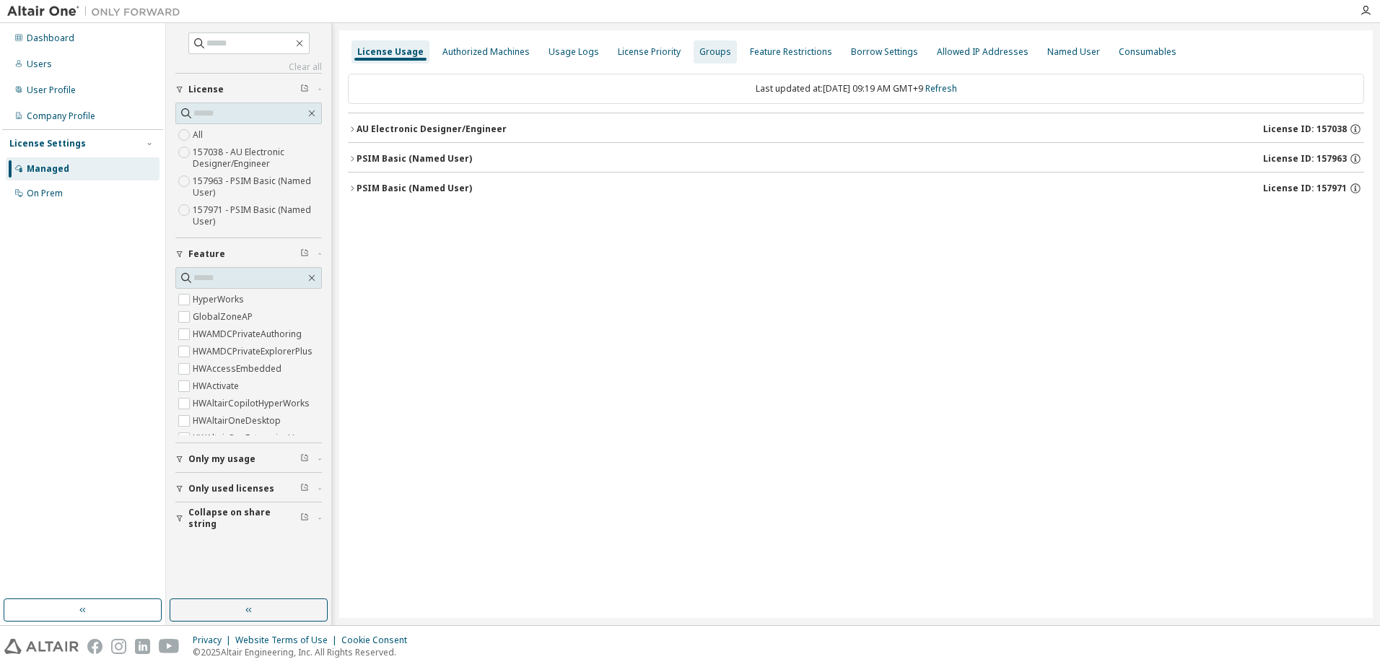
click at [707, 56] on div "Groups" at bounding box center [715, 52] width 32 height 12
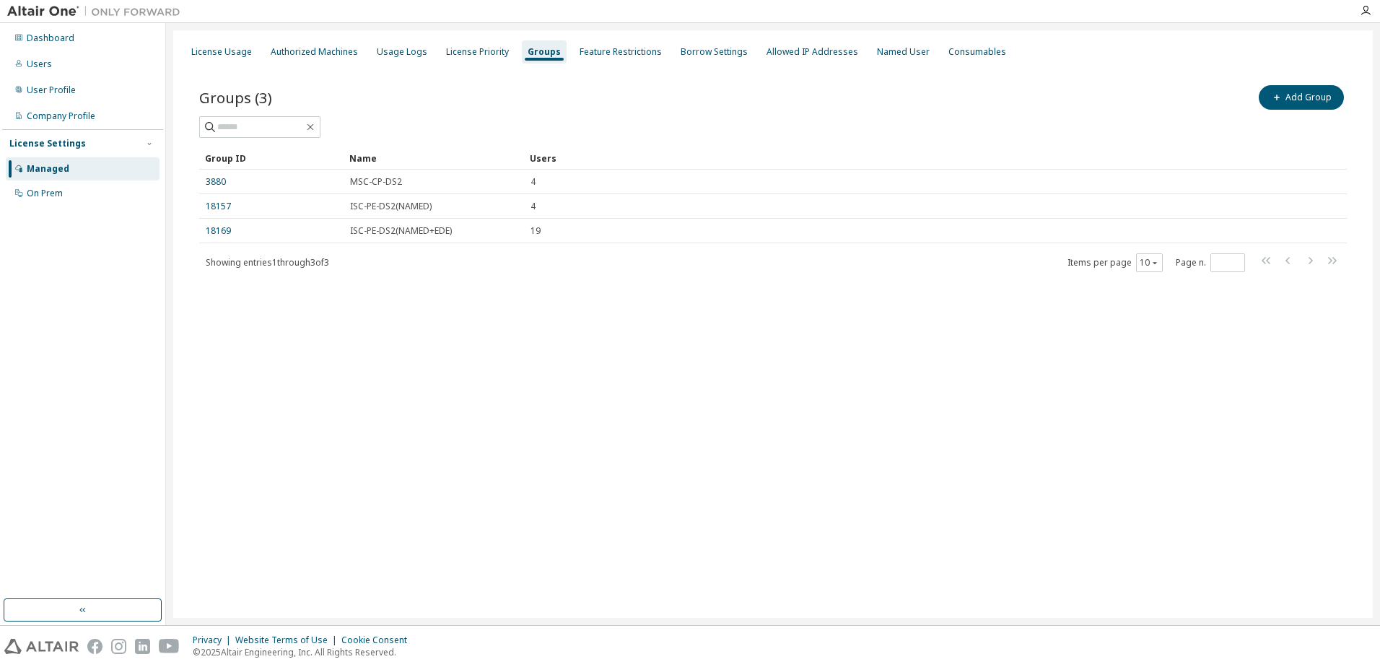
click at [219, 182] on link "3880" at bounding box center [216, 182] width 20 height 12
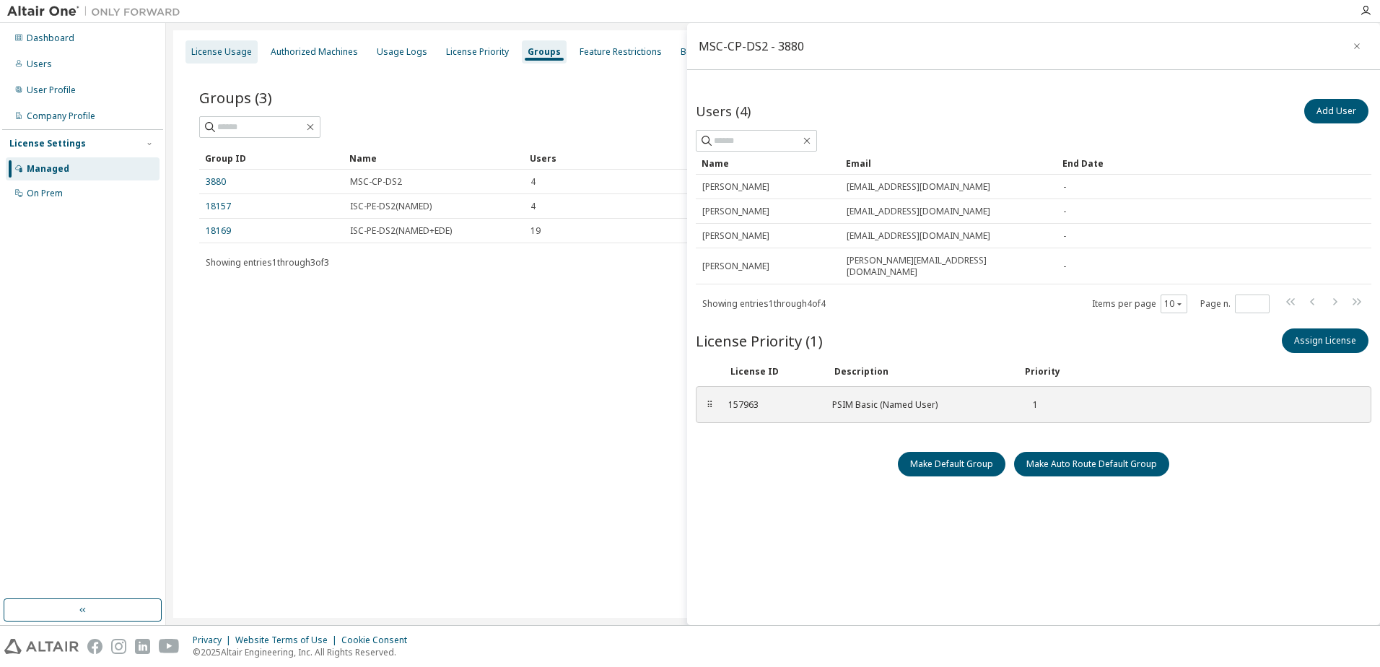
click at [230, 55] on div "License Usage" at bounding box center [221, 52] width 61 height 12
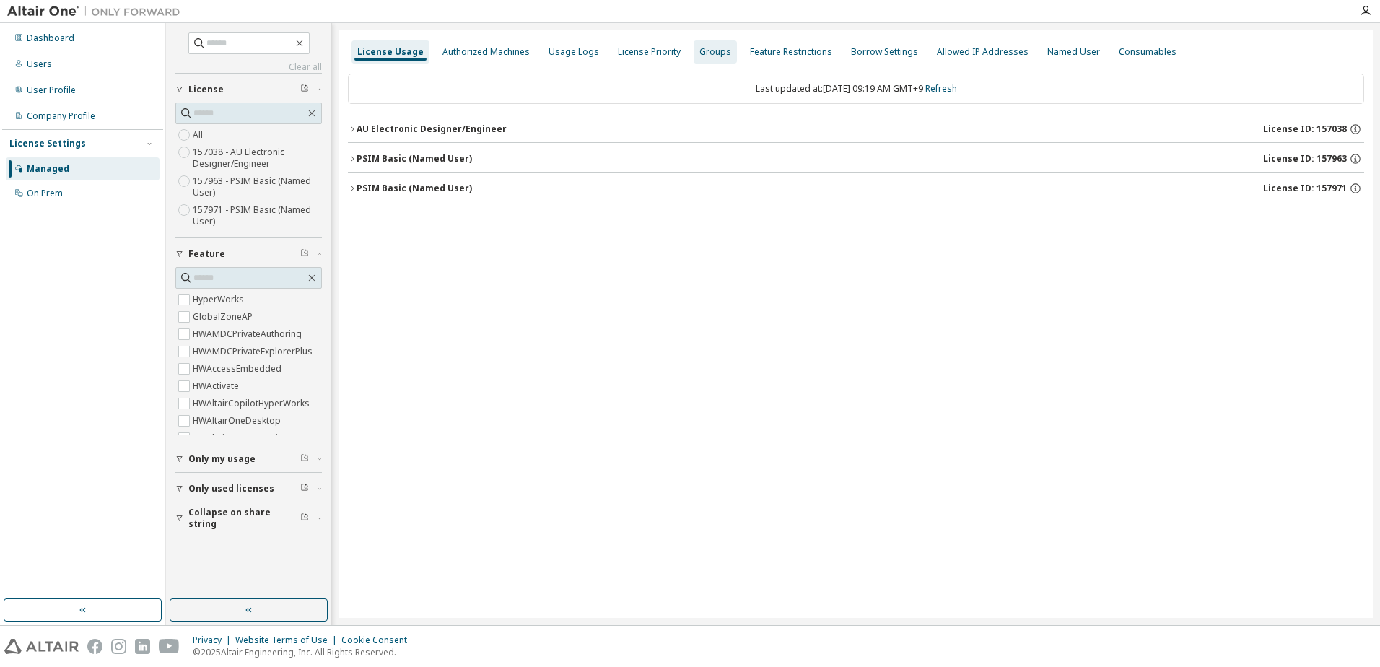
click at [702, 54] on div "Groups" at bounding box center [715, 52] width 32 height 12
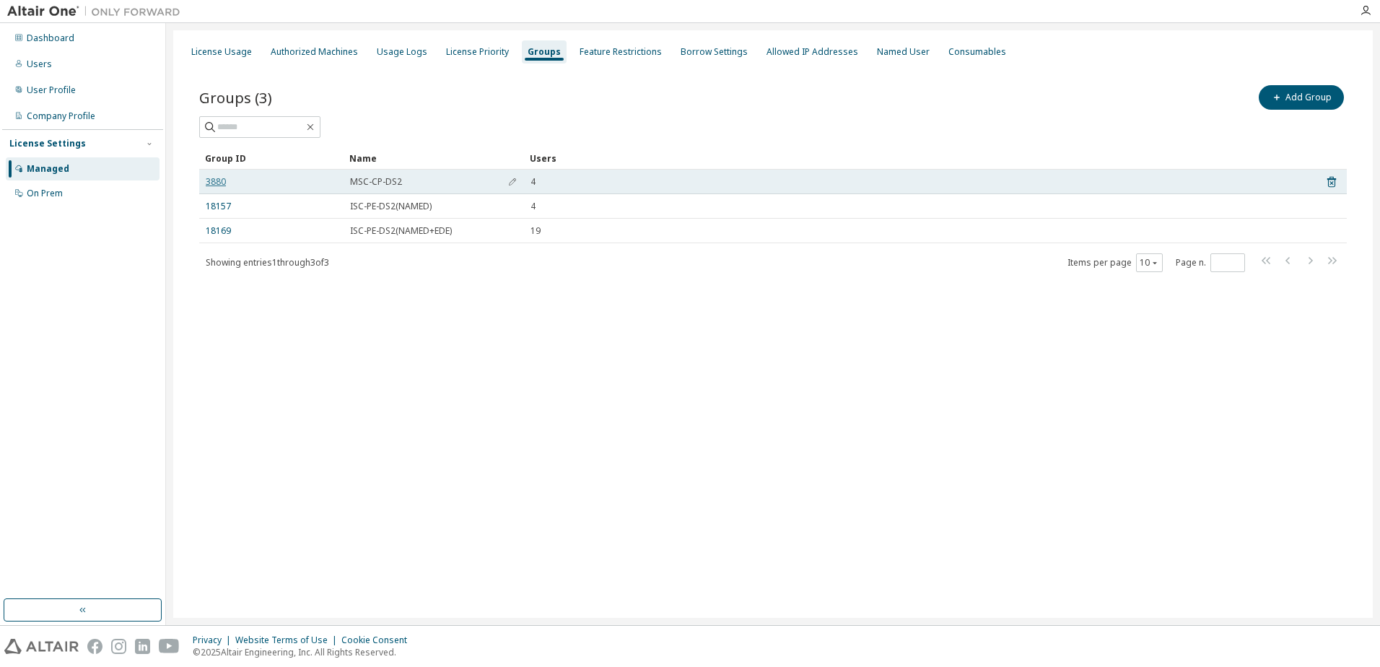
click at [218, 183] on link "3880" at bounding box center [216, 182] width 20 height 12
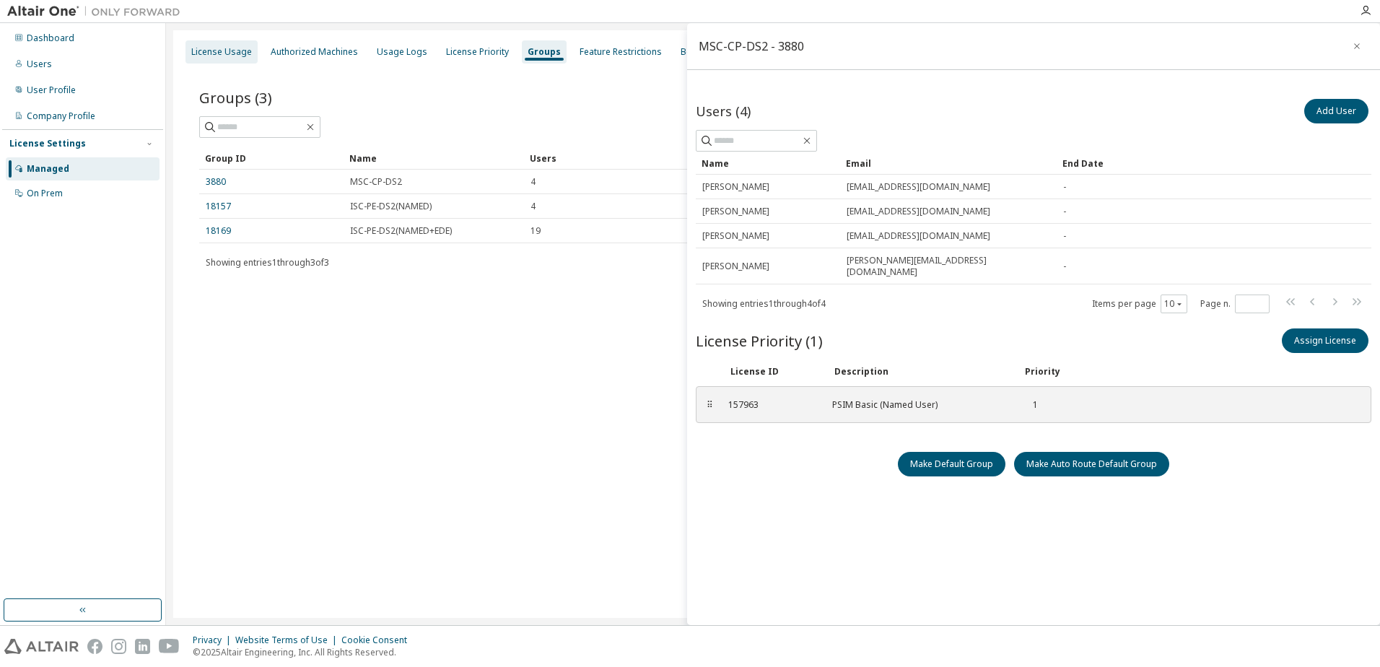
click at [235, 60] on div "License Usage" at bounding box center [221, 51] width 72 height 23
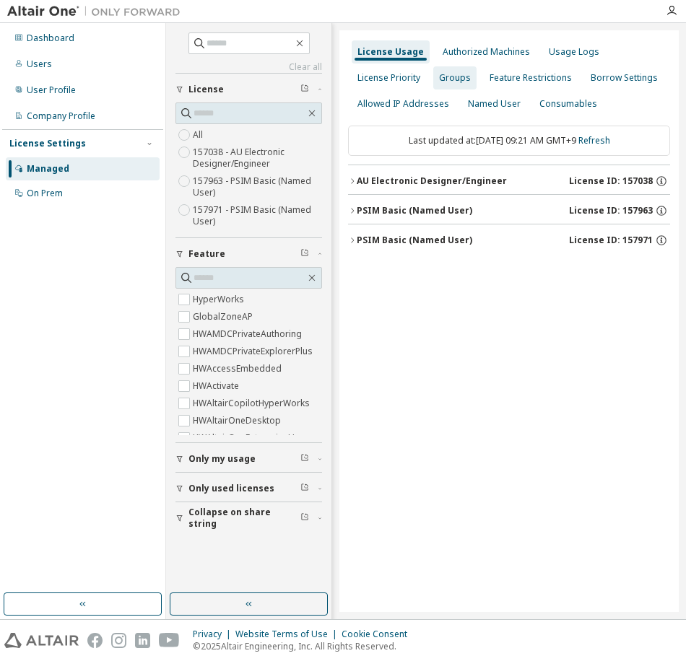
click at [451, 79] on div "Groups" at bounding box center [455, 78] width 32 height 12
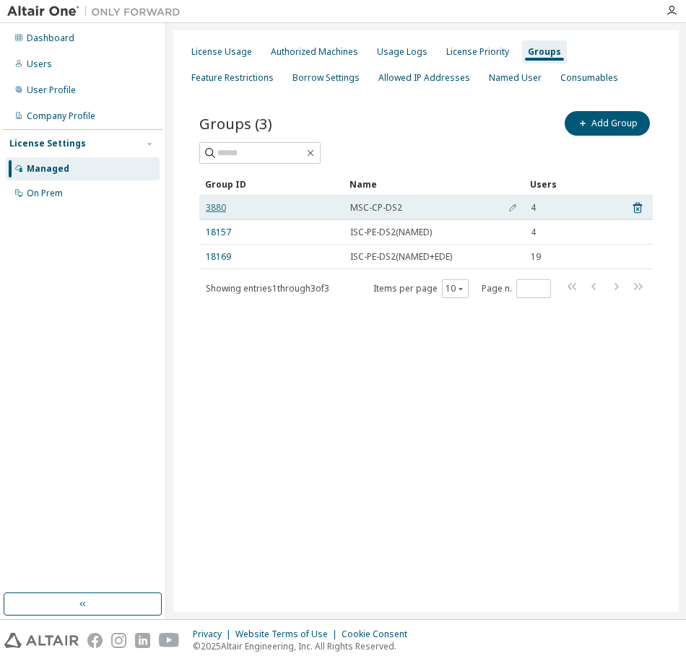
click at [208, 207] on link "3880" at bounding box center [216, 208] width 20 height 12
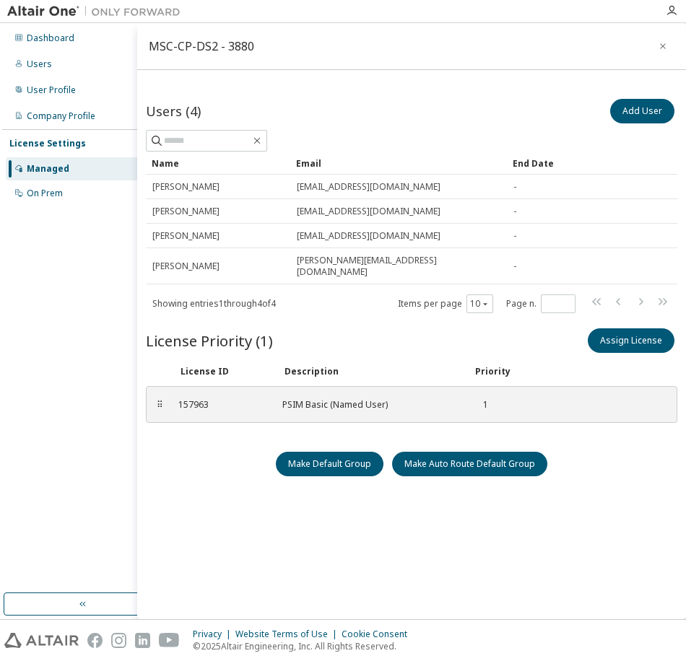
click at [34, 163] on div "Managed" at bounding box center [48, 169] width 43 height 12
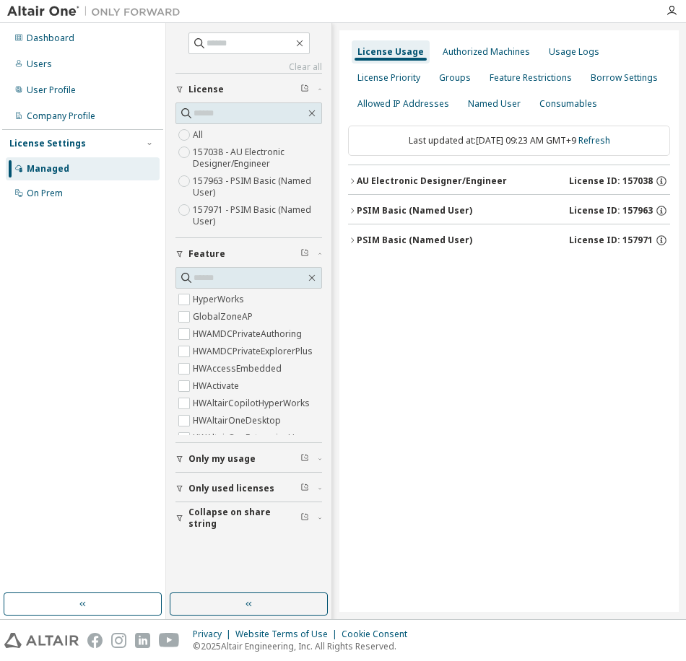
click at [543, 406] on div "License Usage Authorized Machines Usage Logs License Priority Groups Feature Re…" at bounding box center [508, 321] width 339 height 582
click at [455, 87] on div "Groups" at bounding box center [454, 77] width 43 height 23
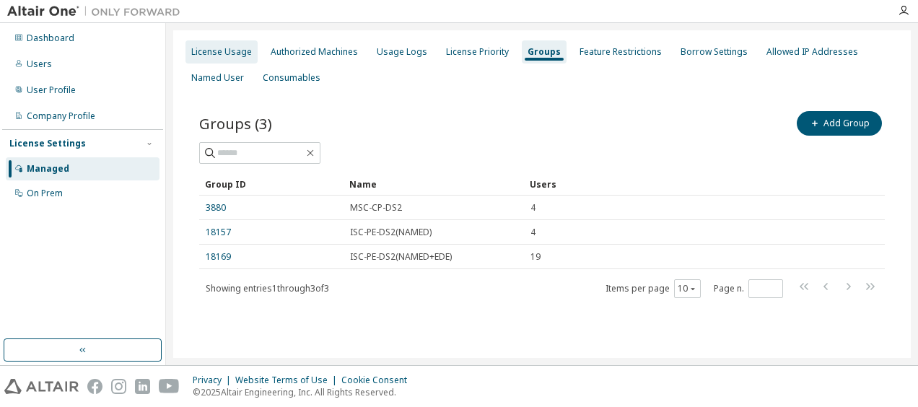
click at [218, 58] on div "License Usage" at bounding box center [221, 51] width 72 height 23
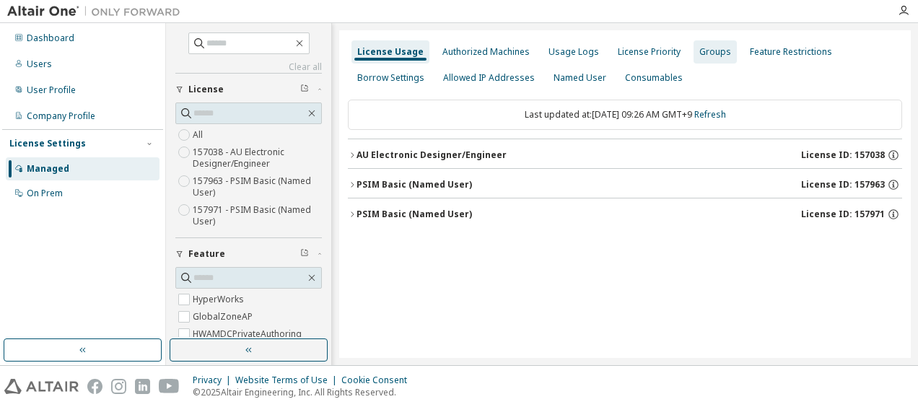
click at [707, 58] on div "Groups" at bounding box center [715, 51] width 43 height 23
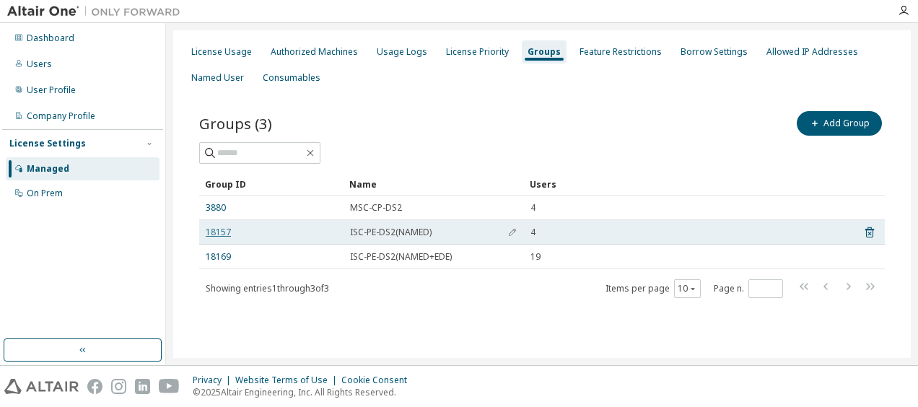
click at [214, 234] on link "18157" at bounding box center [218, 233] width 25 height 12
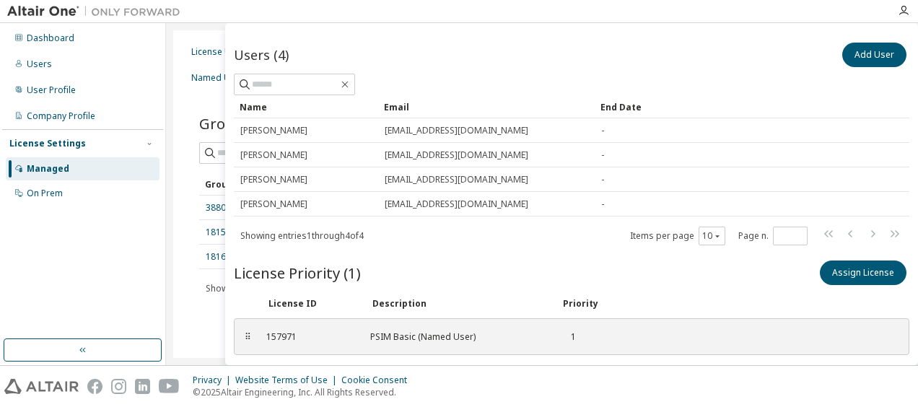
click at [122, 290] on div "Dashboard Users User Profile Company Profile License Settings Managed On Prem" at bounding box center [82, 181] width 161 height 312
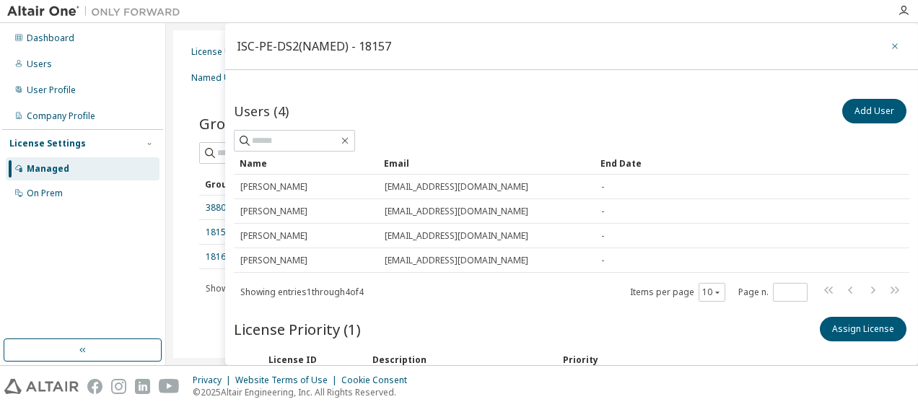
click at [890, 46] on icon "button" at bounding box center [895, 46] width 10 height 12
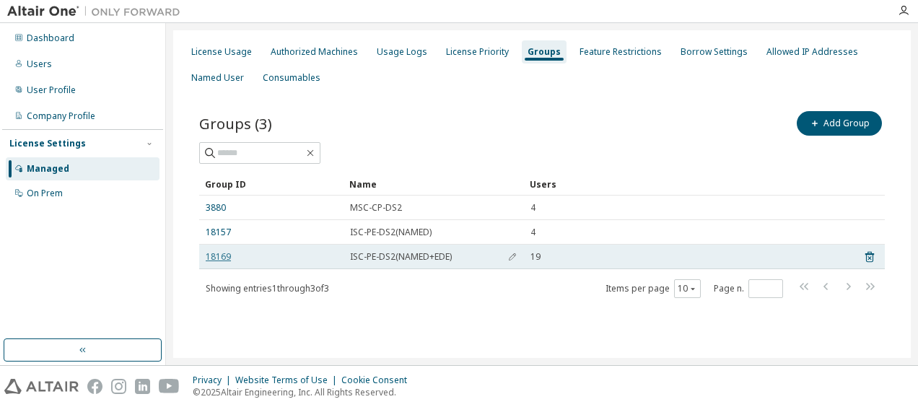
click at [224, 255] on link "18169" at bounding box center [218, 257] width 25 height 12
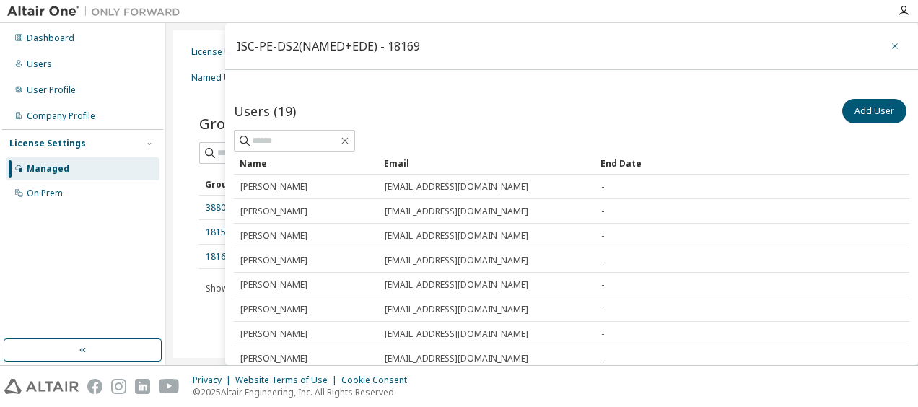
click at [894, 45] on button "button" at bounding box center [894, 46] width 23 height 23
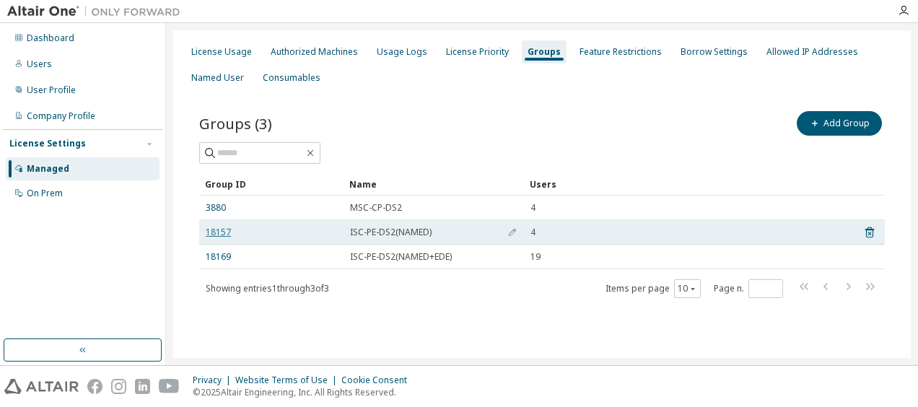
click at [222, 234] on link "18157" at bounding box center [218, 233] width 25 height 12
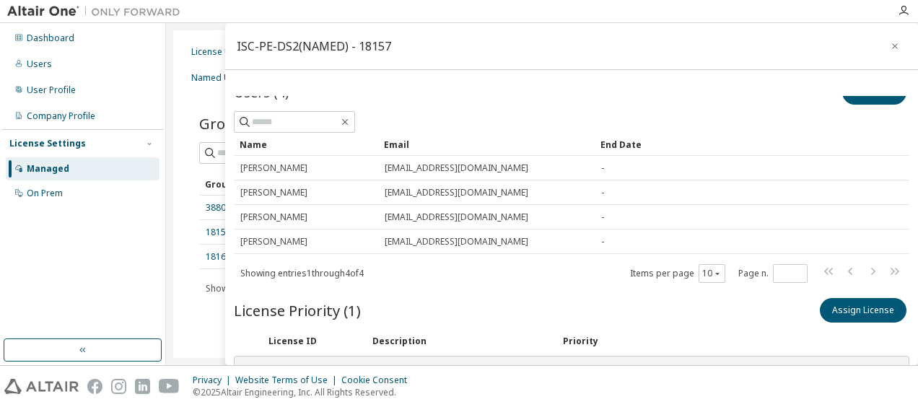
scroll to position [52, 0]
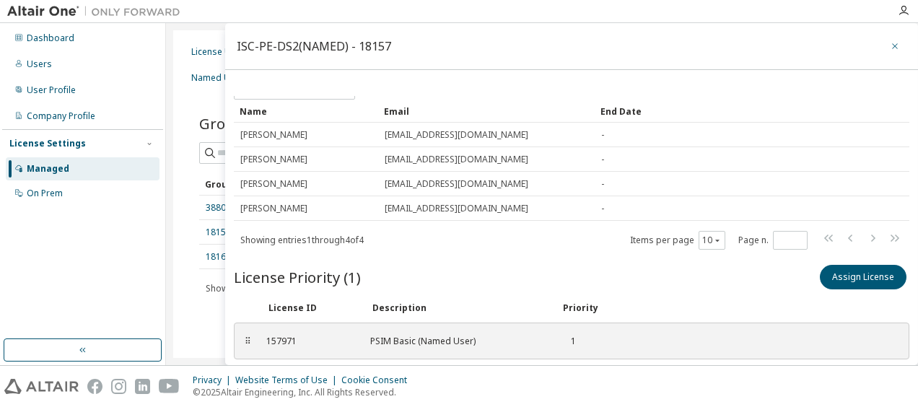
click at [890, 47] on icon "button" at bounding box center [895, 46] width 10 height 12
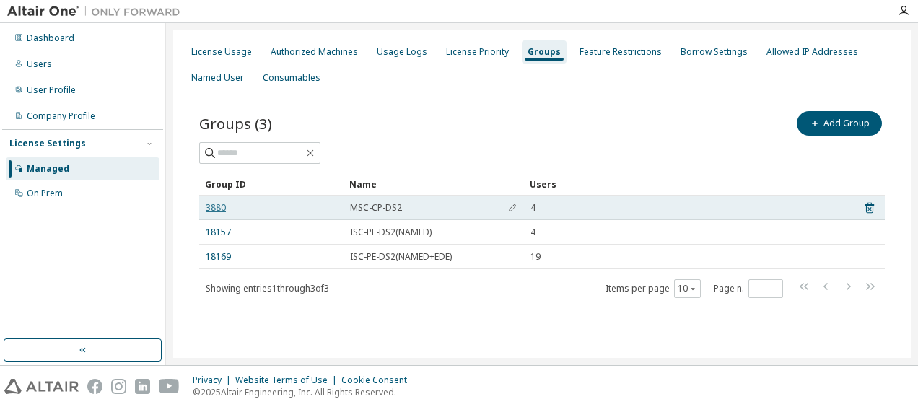
click at [218, 206] on link "3880" at bounding box center [216, 208] width 20 height 12
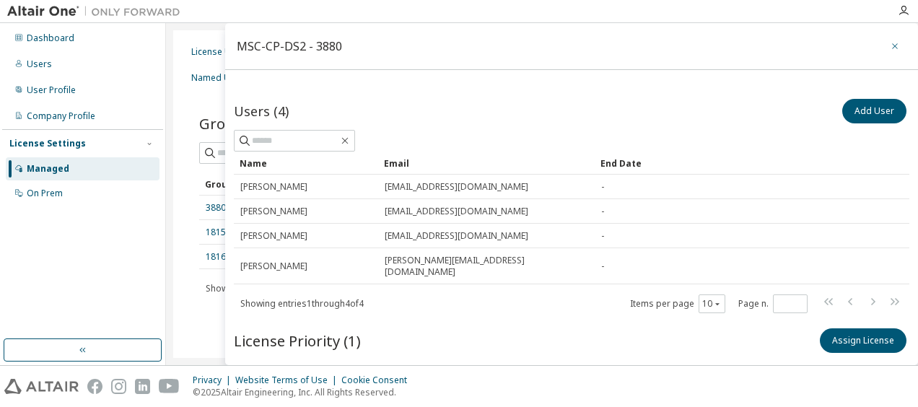
click at [891, 49] on icon "button" at bounding box center [895, 46] width 10 height 12
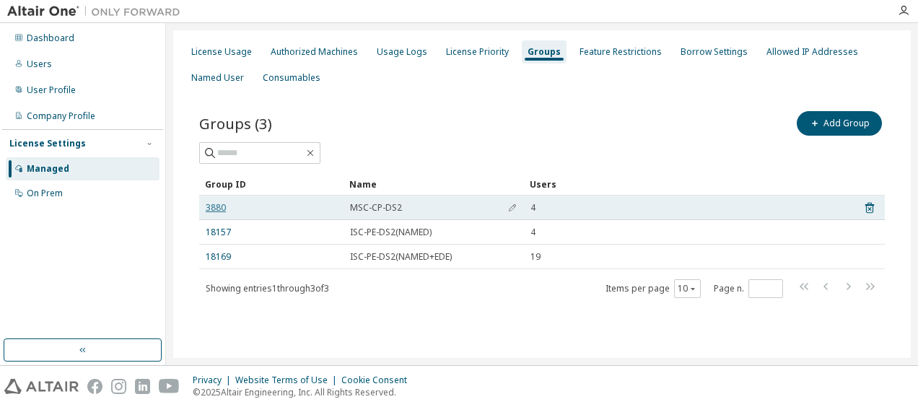
click at [208, 209] on link "3880" at bounding box center [216, 208] width 20 height 12
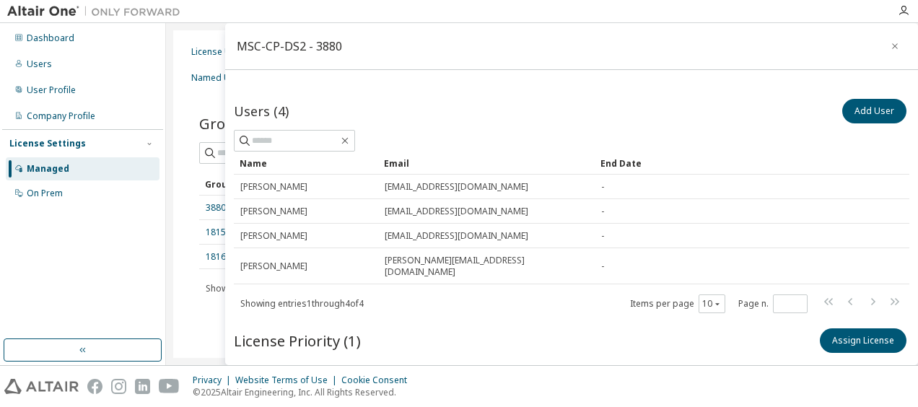
scroll to position [52, 0]
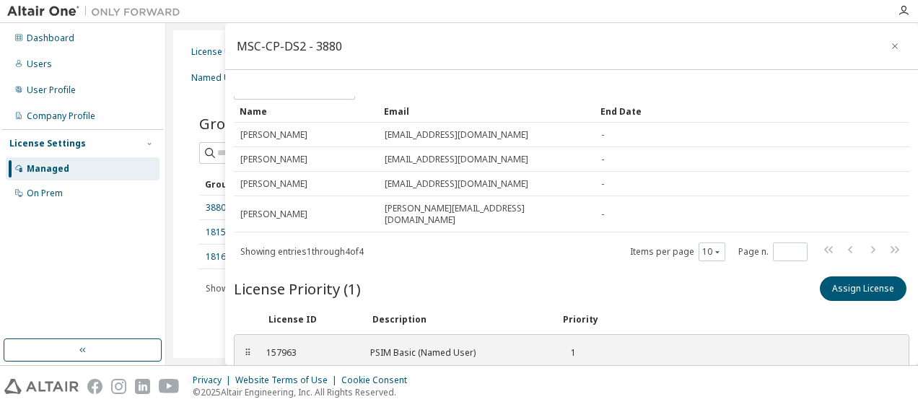
click at [178, 233] on div "License Usage Authorized Machines Usage Logs License Priority Groups Feature Re…" at bounding box center [542, 194] width 738 height 328
click at [890, 49] on icon "button" at bounding box center [895, 46] width 10 height 12
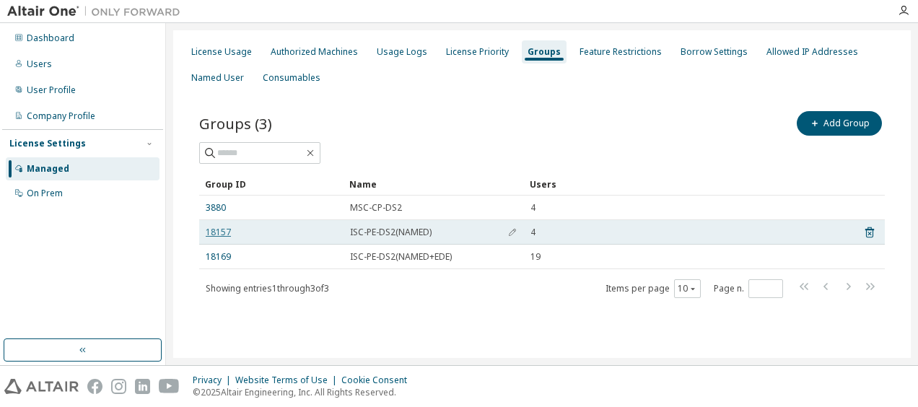
click at [217, 232] on link "18157" at bounding box center [218, 233] width 25 height 12
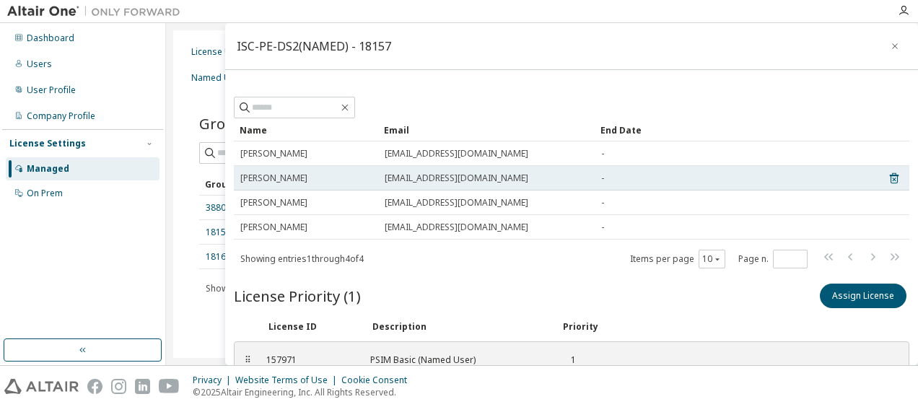
scroll to position [52, 0]
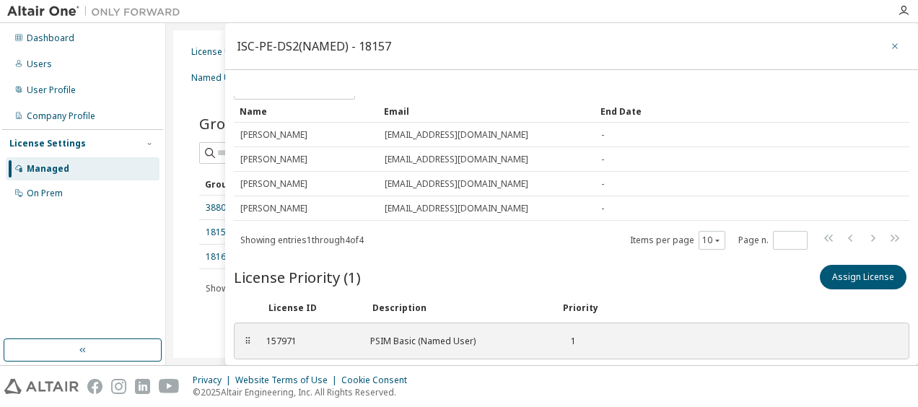
click at [886, 53] on button "button" at bounding box center [894, 46] width 23 height 23
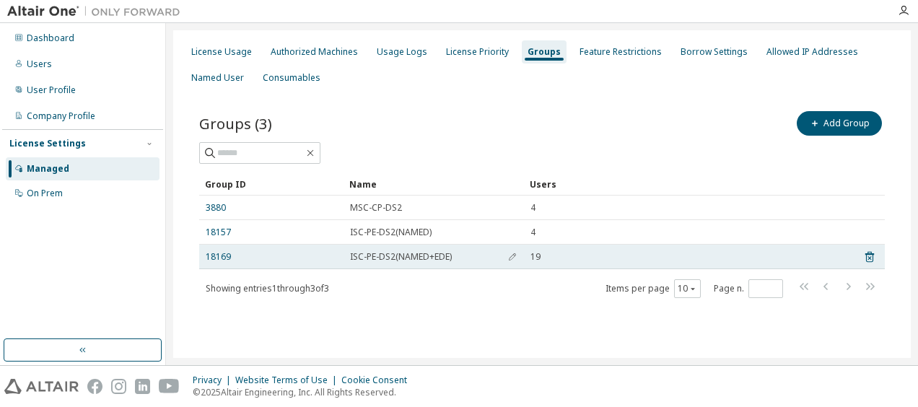
click at [211, 263] on td "18169" at bounding box center [271, 257] width 144 height 25
click at [212, 260] on link "18169" at bounding box center [218, 257] width 25 height 12
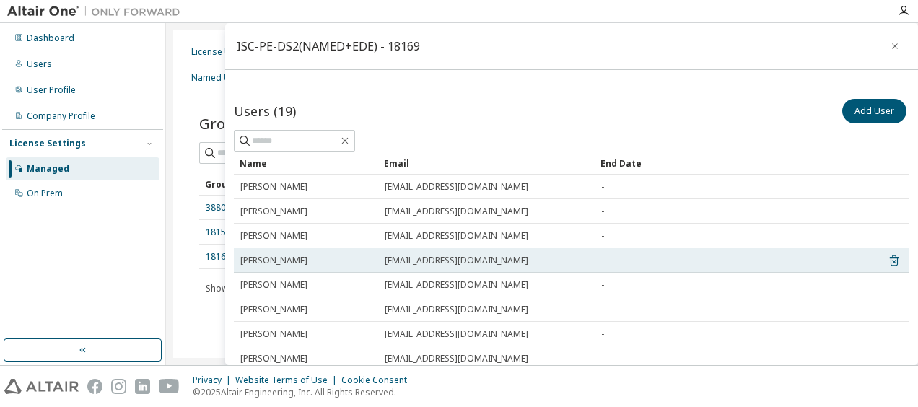
scroll to position [199, 0]
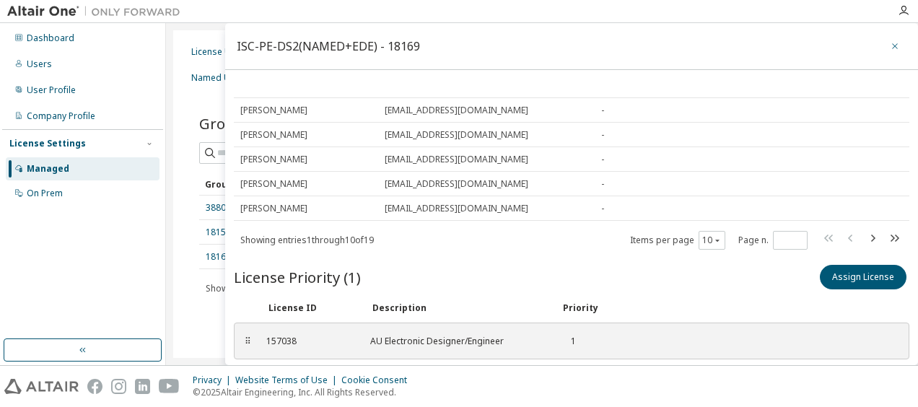
click at [883, 53] on button "button" at bounding box center [894, 46] width 23 height 23
